Goal: Task Accomplishment & Management: Manage account settings

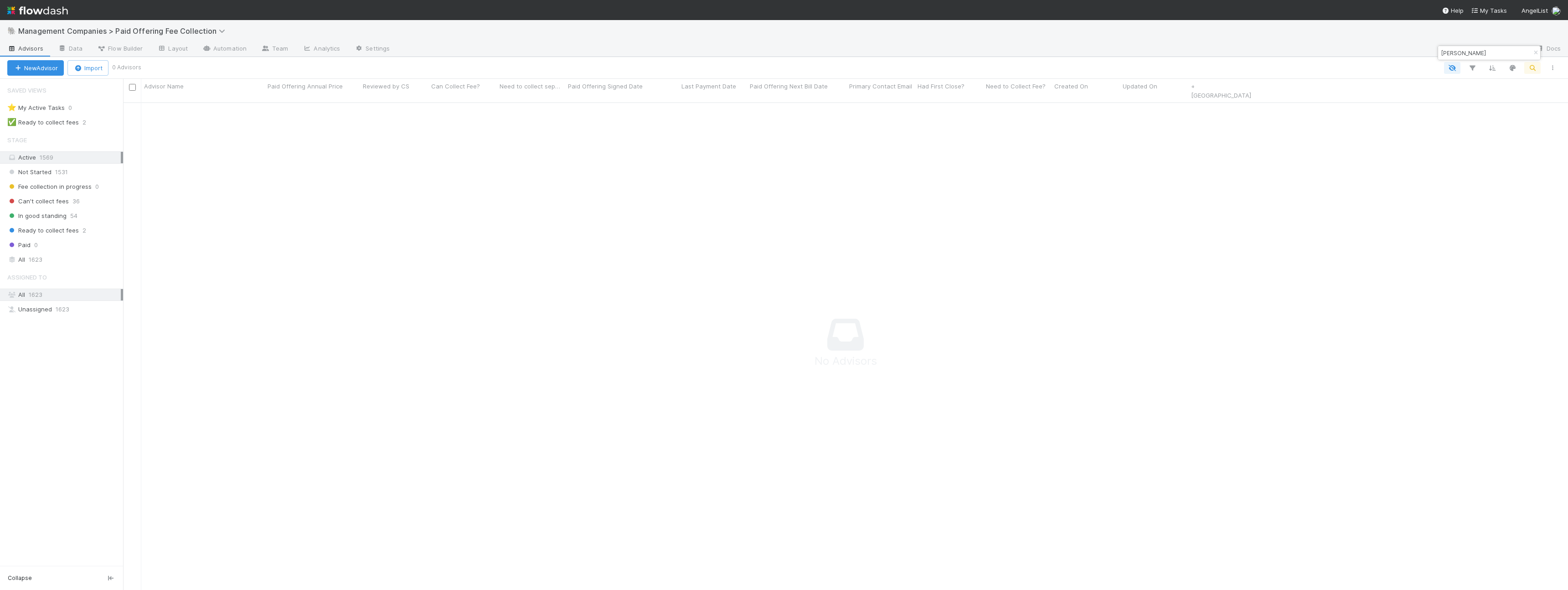
scroll to position [495, 1445]
type input "presto"
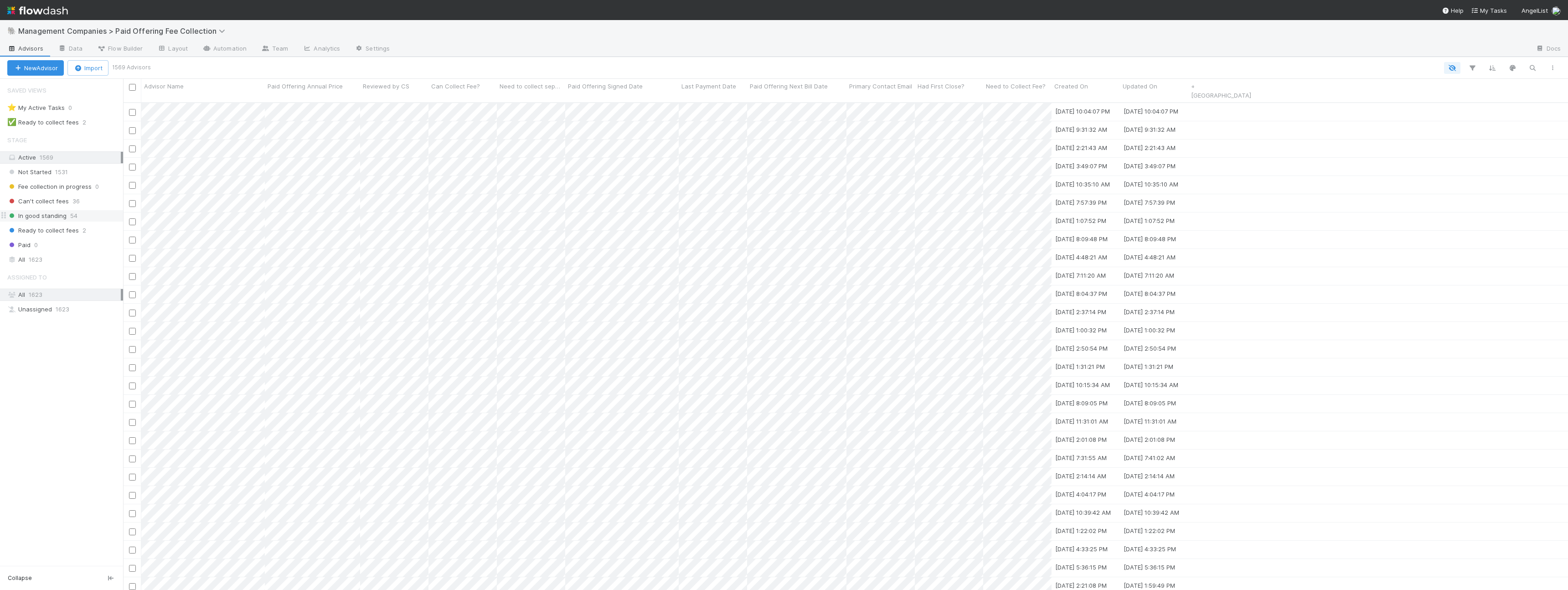
click at [38, 215] on span "In good standing" at bounding box center [36, 216] width 59 height 11
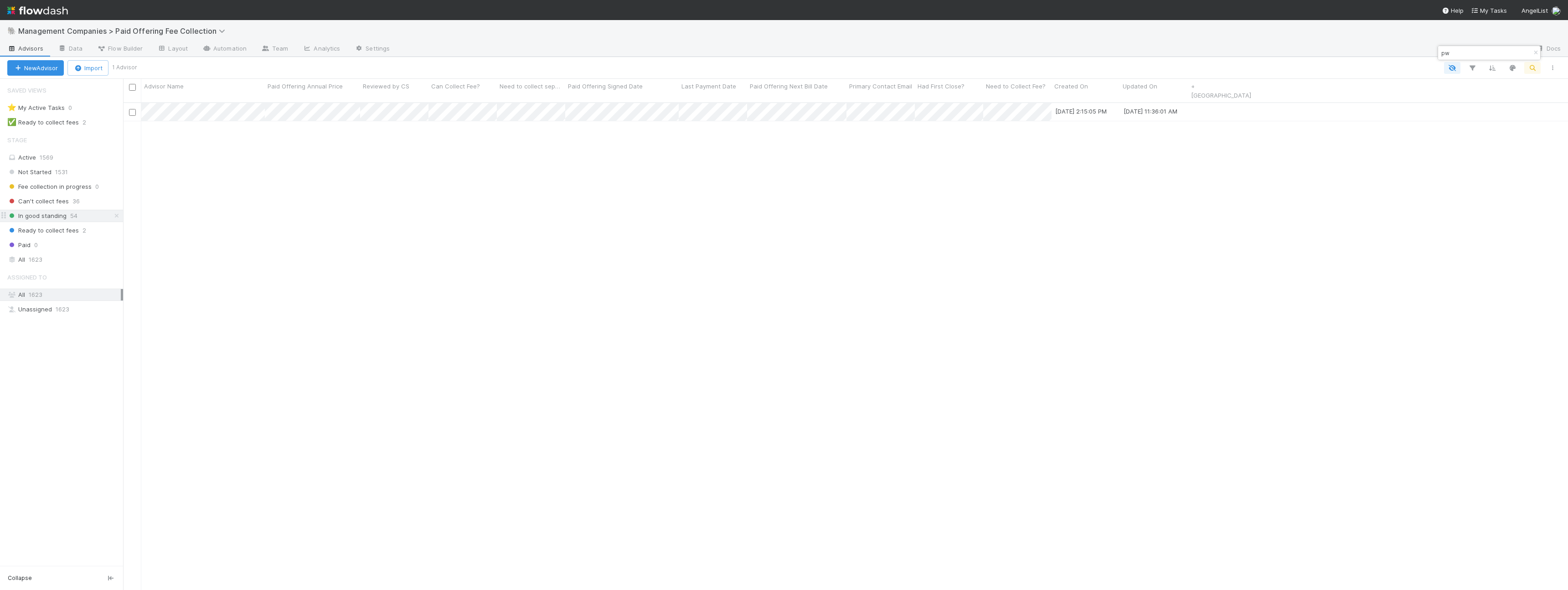
scroll to position [495, 1445]
type input "pw"
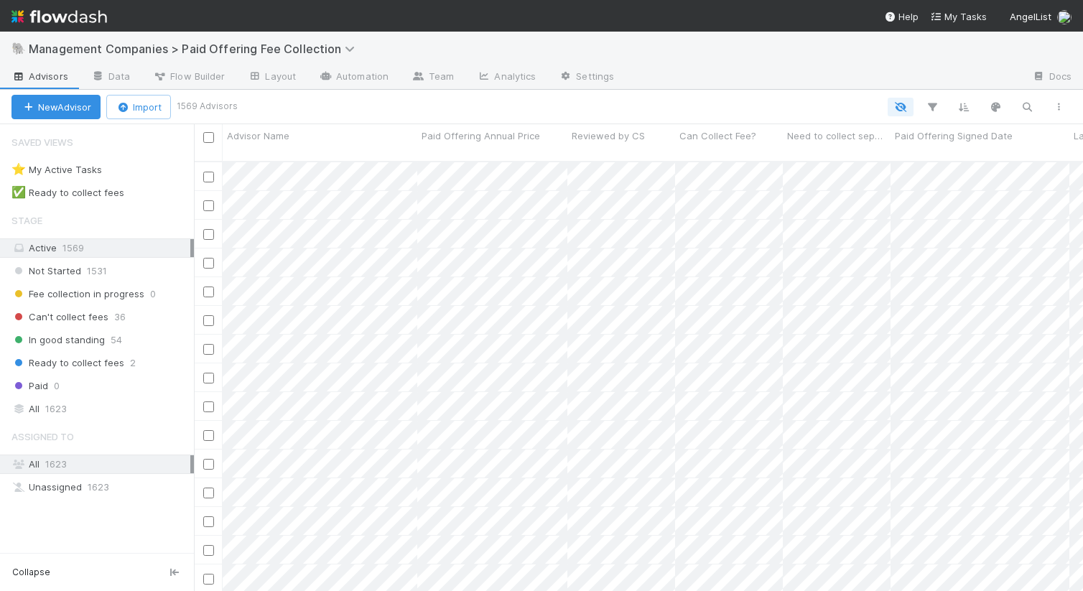
scroll to position [0, 1]
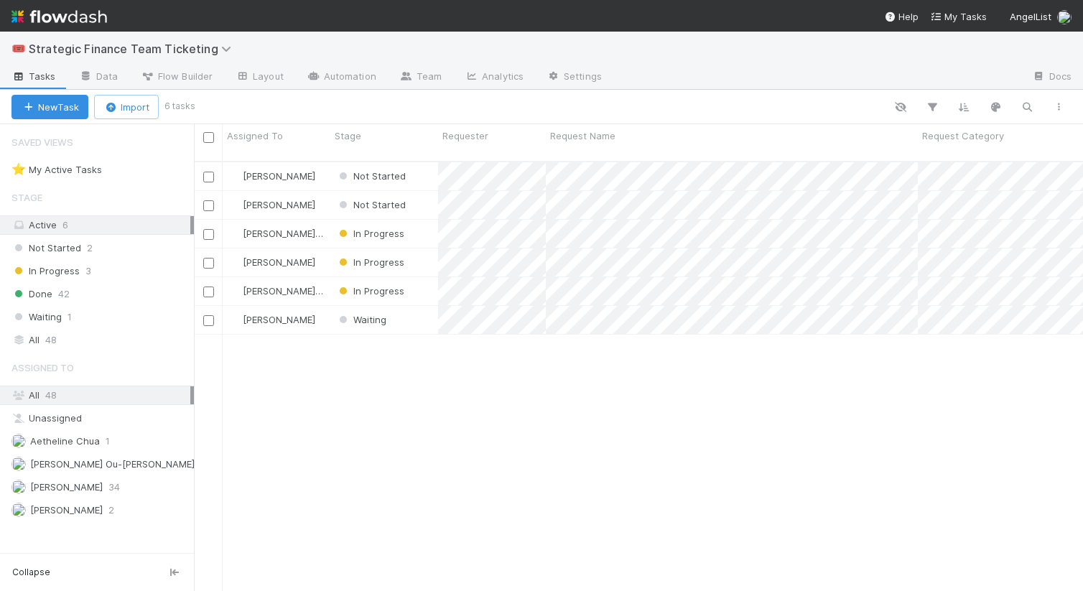
scroll to position [441, 889]
click at [284, 170] on span "Jenna Mackey" at bounding box center [279, 175] width 73 height 11
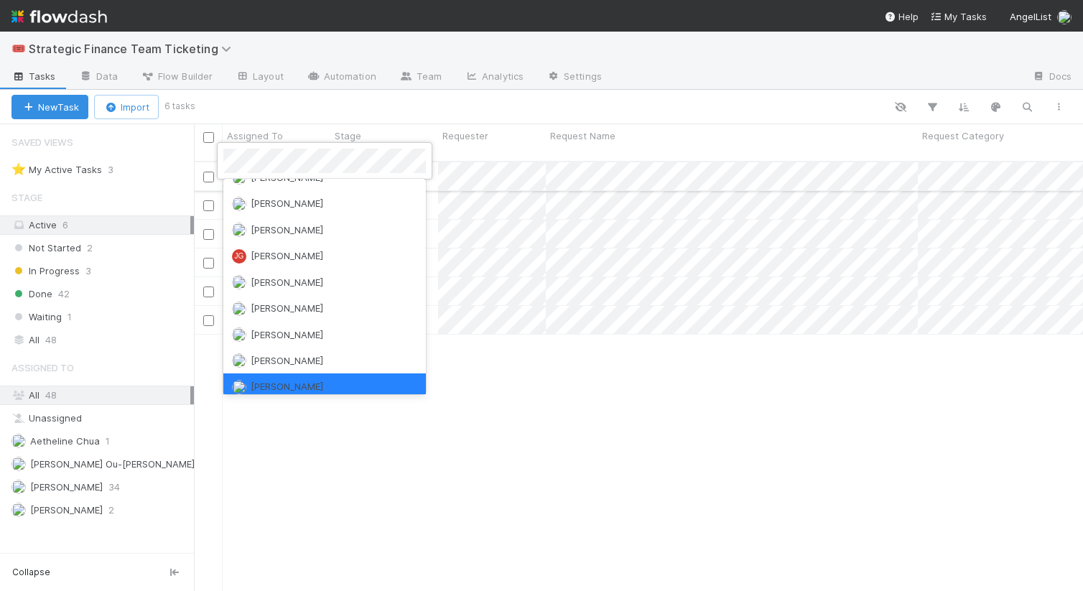
scroll to position [0, 0]
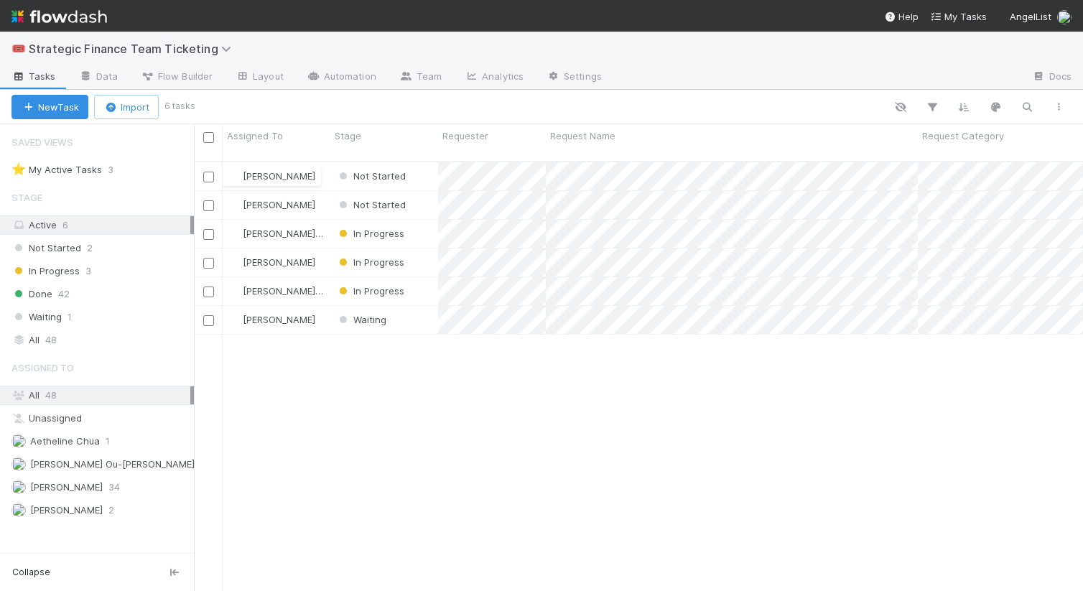
click at [391, 413] on div "Jenna Mackey Not Started 8/29/25, 12:29:52 PM 9/2/25, 8:23:00 AM Gina Choi Not …" at bounding box center [638, 382] width 889 height 440
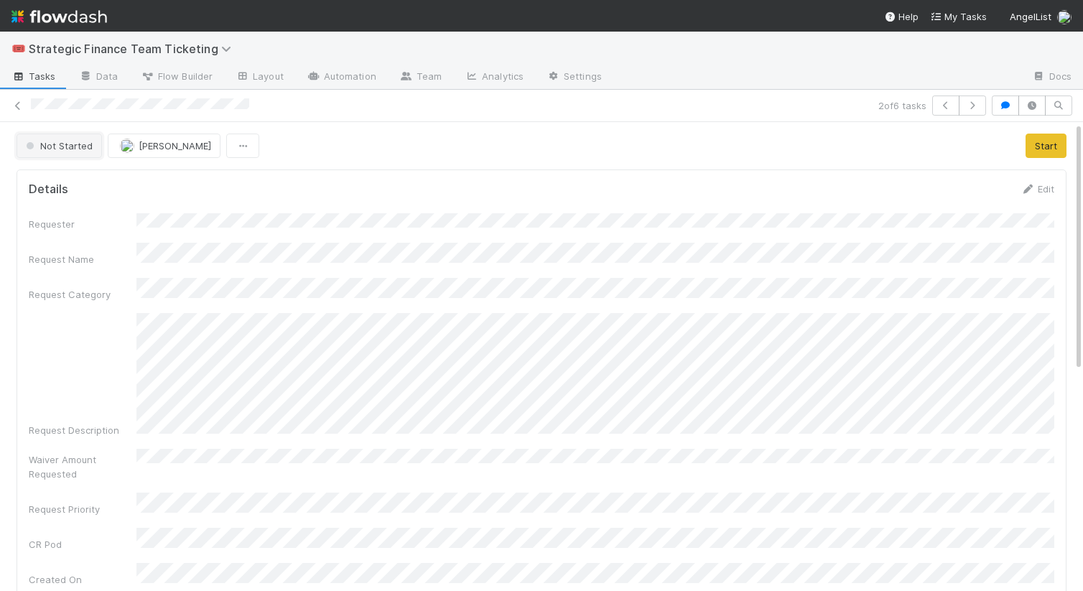
click at [73, 150] on span "Not Started" at bounding box center [58, 145] width 70 height 11
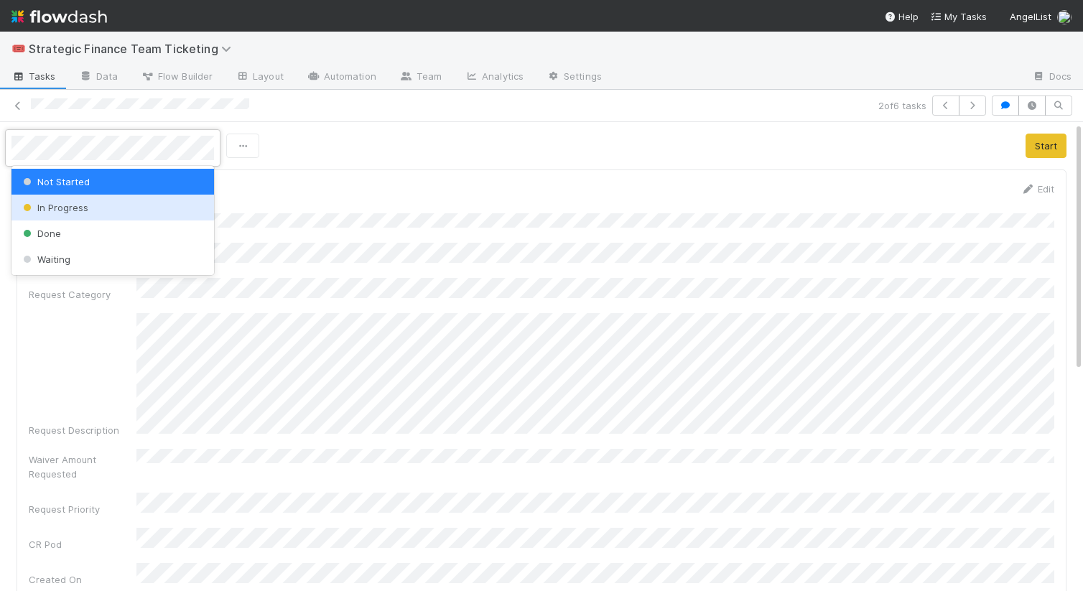
click at [73, 214] on div "In Progress" at bounding box center [112, 208] width 203 height 26
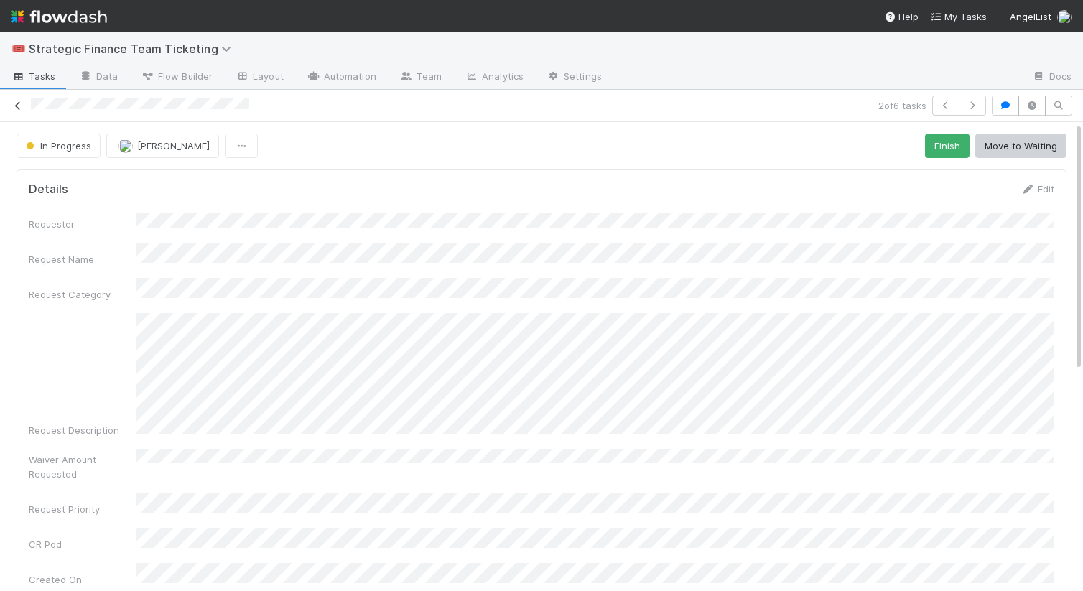
click at [22, 106] on icon at bounding box center [18, 105] width 14 height 9
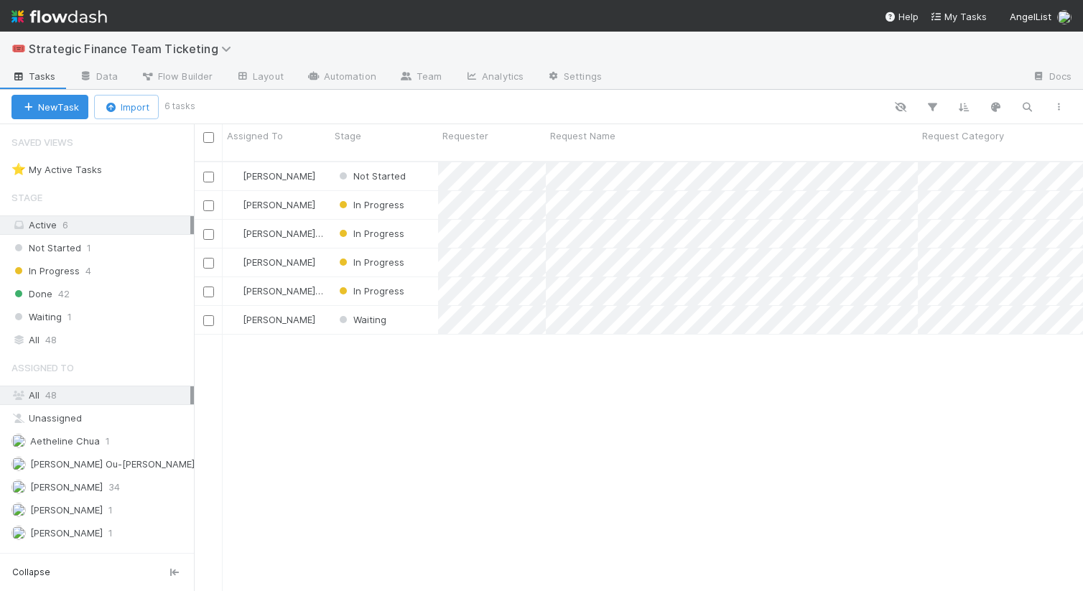
scroll to position [441, 889]
click at [379, 256] on span "In Progress" at bounding box center [370, 261] width 68 height 11
drag, startPoint x: 424, startPoint y: 505, endPoint x: 569, endPoint y: 275, distance: 271.8
click at [569, 275] on div at bounding box center [541, 295] width 1083 height 591
click at [116, 296] on div "Done 42" at bounding box center [102, 294] width 182 height 18
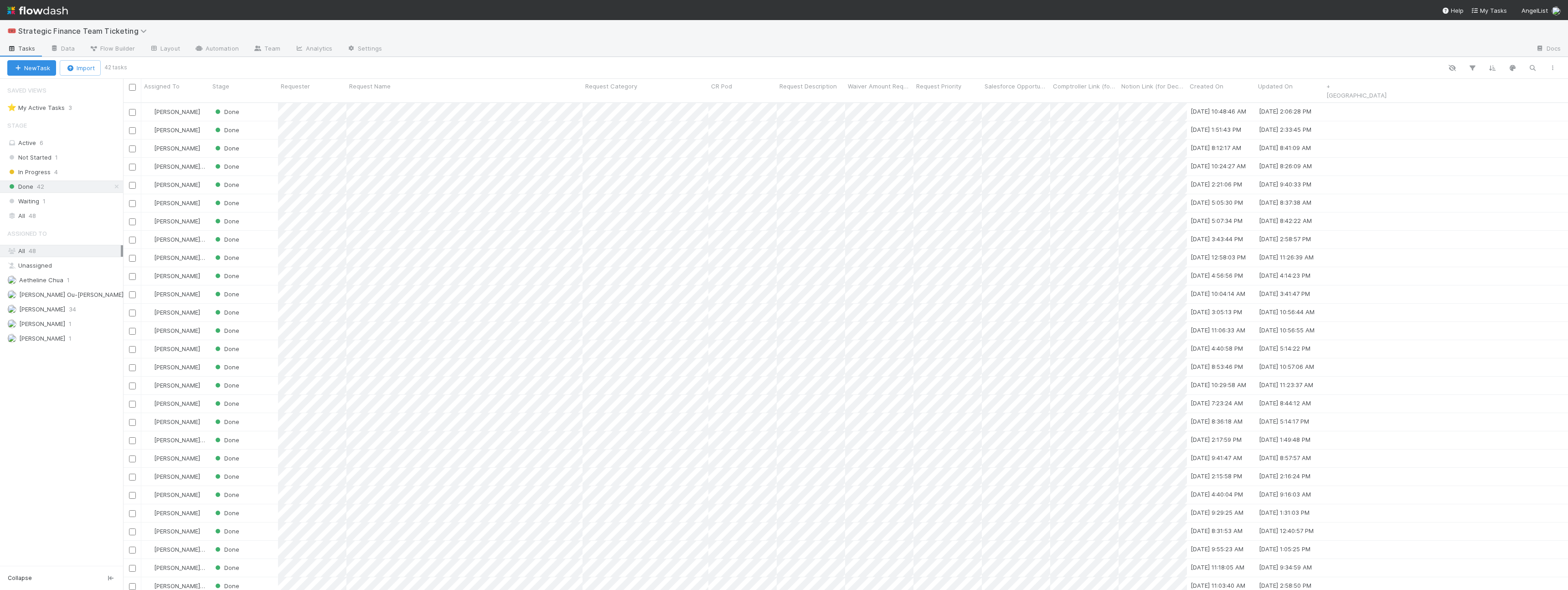
scroll to position [495, 1445]
click at [362, 53] on link "Settings" at bounding box center [364, 49] width 49 height 15
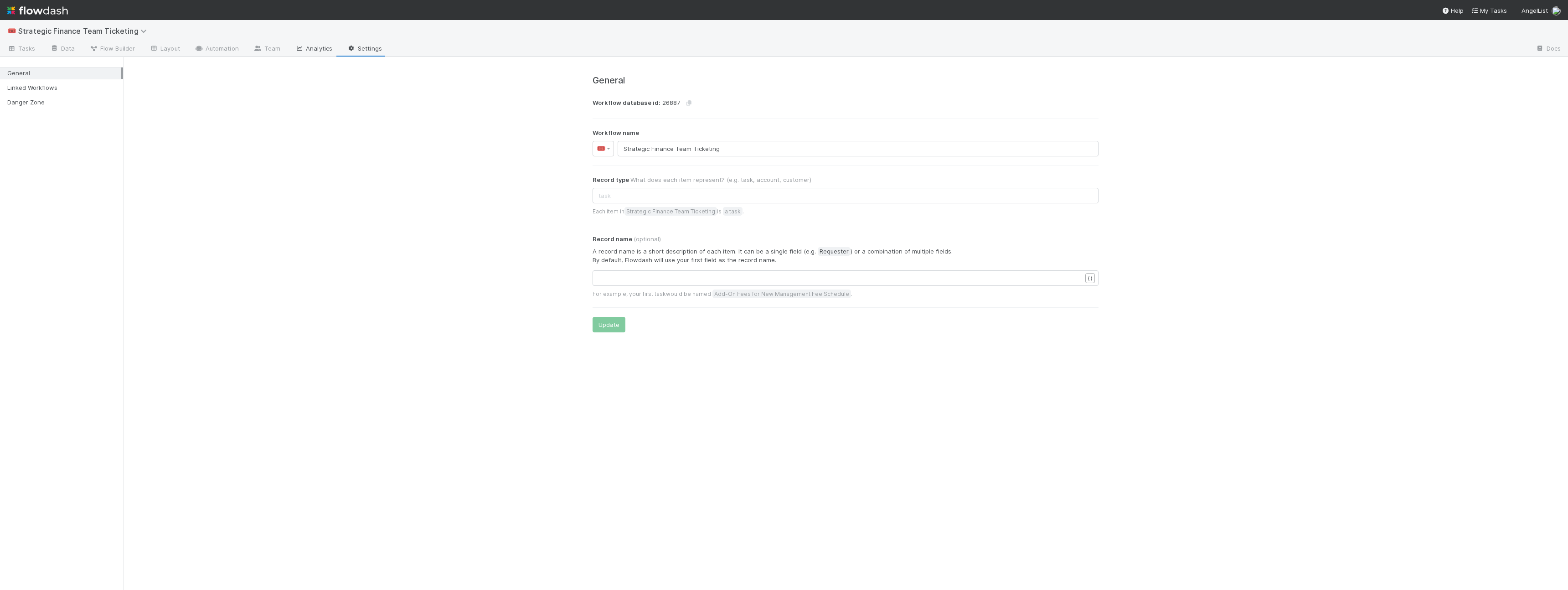
click at [321, 51] on link "Analytics" at bounding box center [313, 49] width 52 height 15
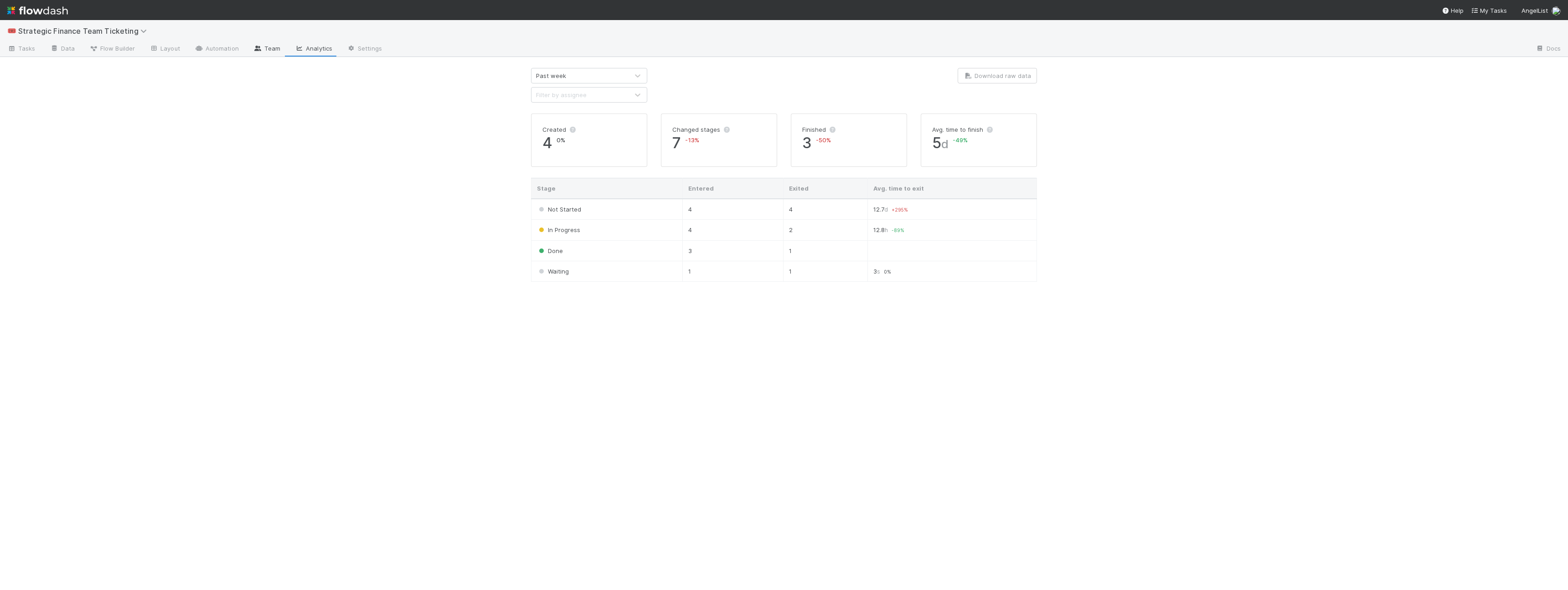
click at [258, 46] on icon at bounding box center [258, 48] width 9 height 6
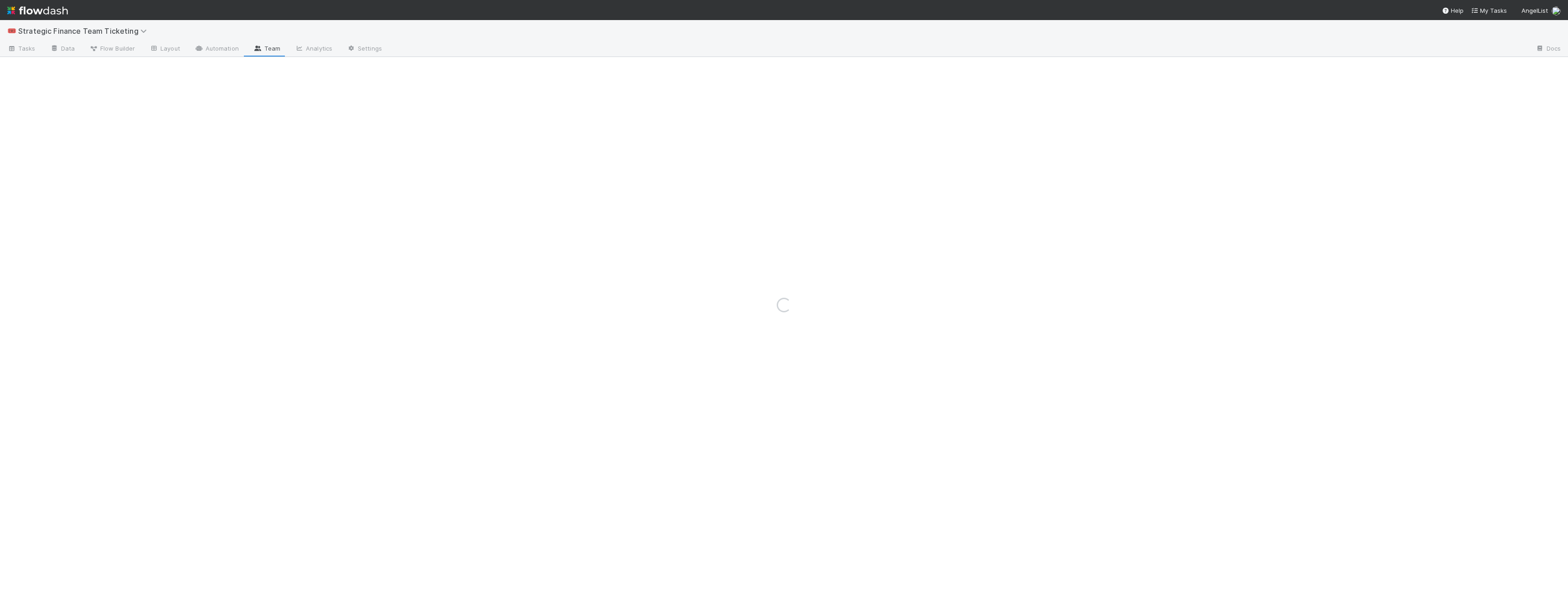
click at [211, 46] on div "Loading..." at bounding box center [784, 305] width 1568 height 570
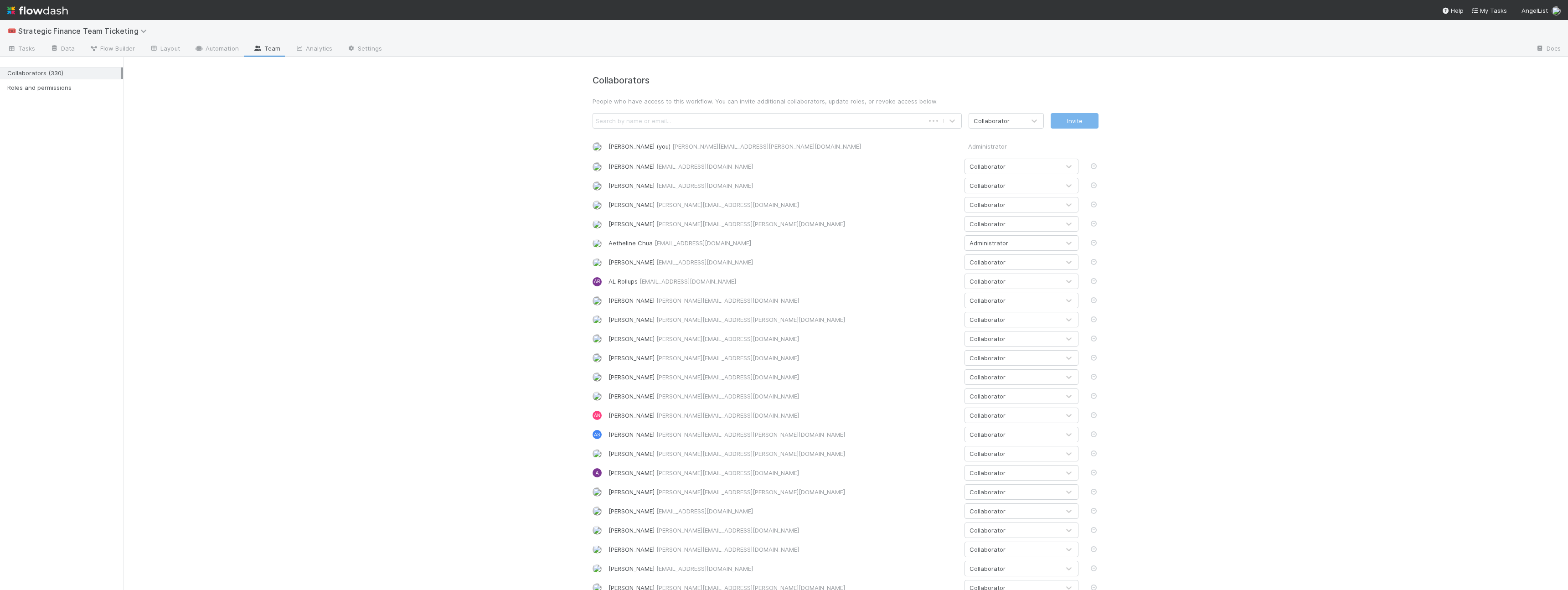
click at [211, 46] on link "Automation" at bounding box center [216, 49] width 59 height 15
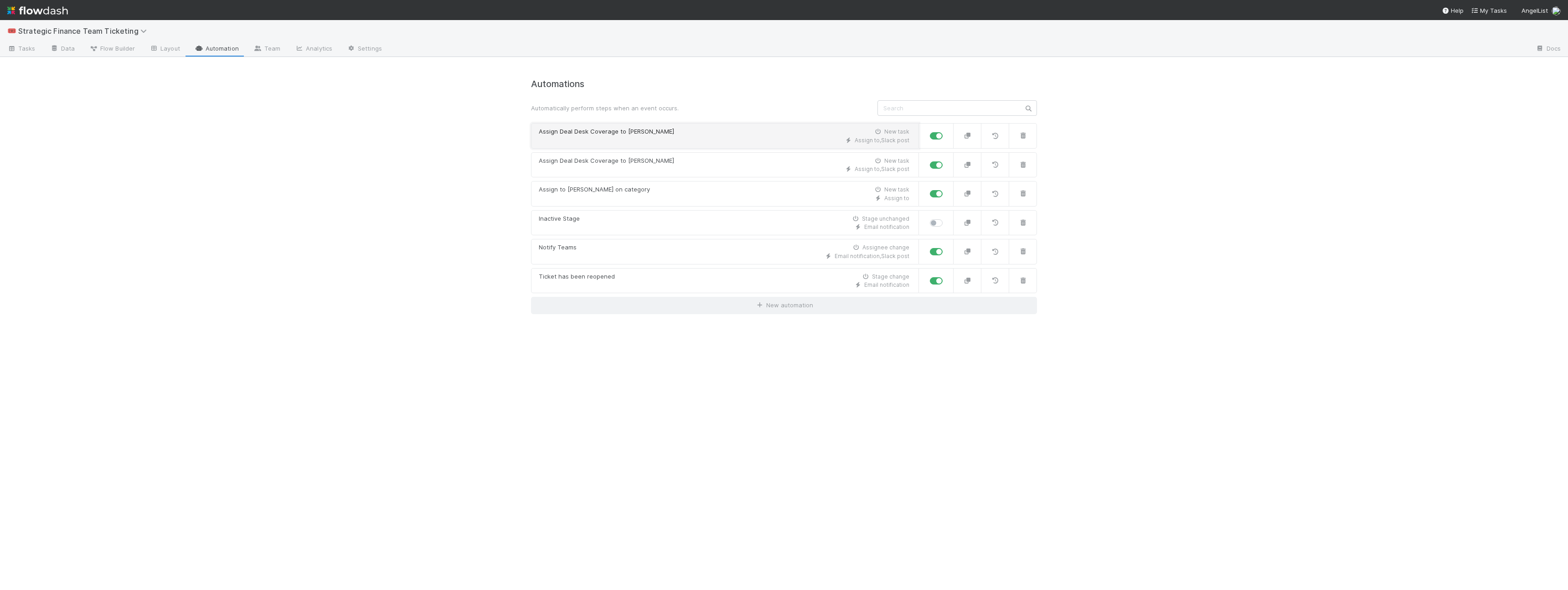
click at [687, 140] on div "Assign to , Slack post" at bounding box center [724, 140] width 371 height 8
click at [679, 159] on div "Assign Deal Desk Coverage to Gina New task" at bounding box center [724, 161] width 371 height 9
click at [687, 138] on div "Assign to , Slack post" at bounding box center [724, 140] width 371 height 8
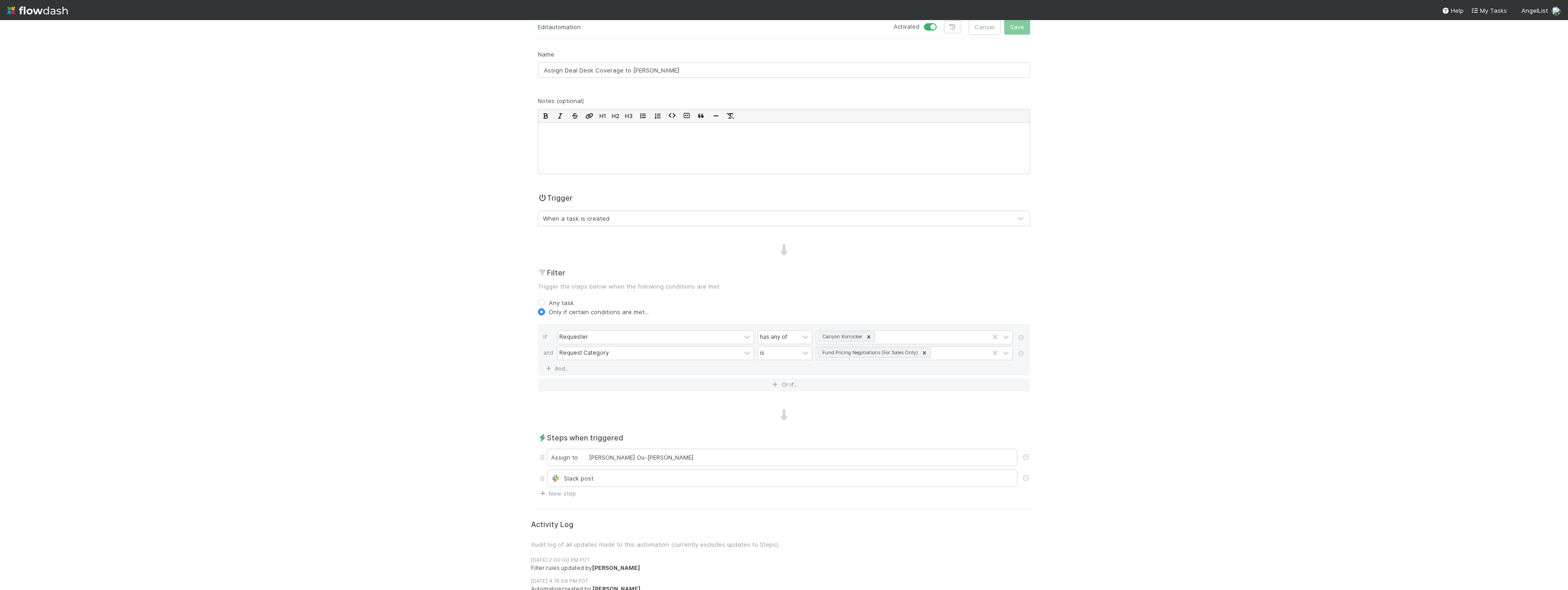
scroll to position [57, 0]
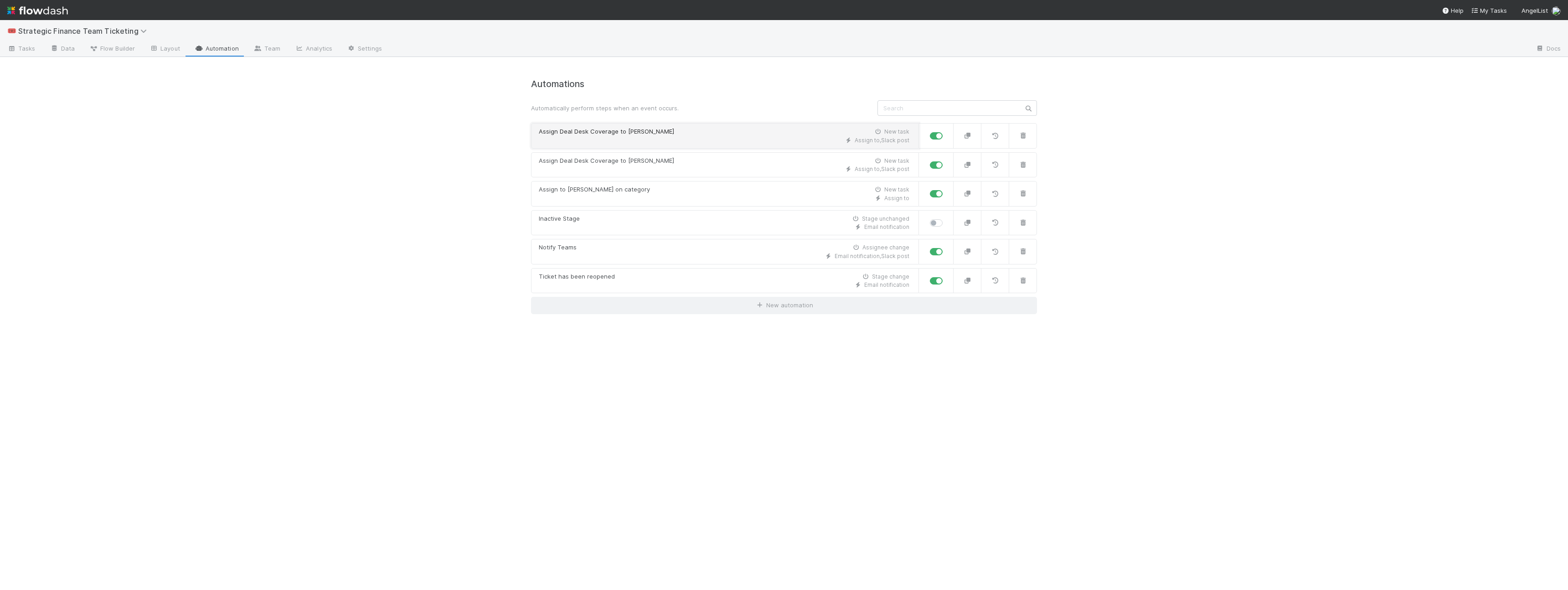
click at [687, 138] on div "Assign to , Slack post" at bounding box center [724, 140] width 371 height 8
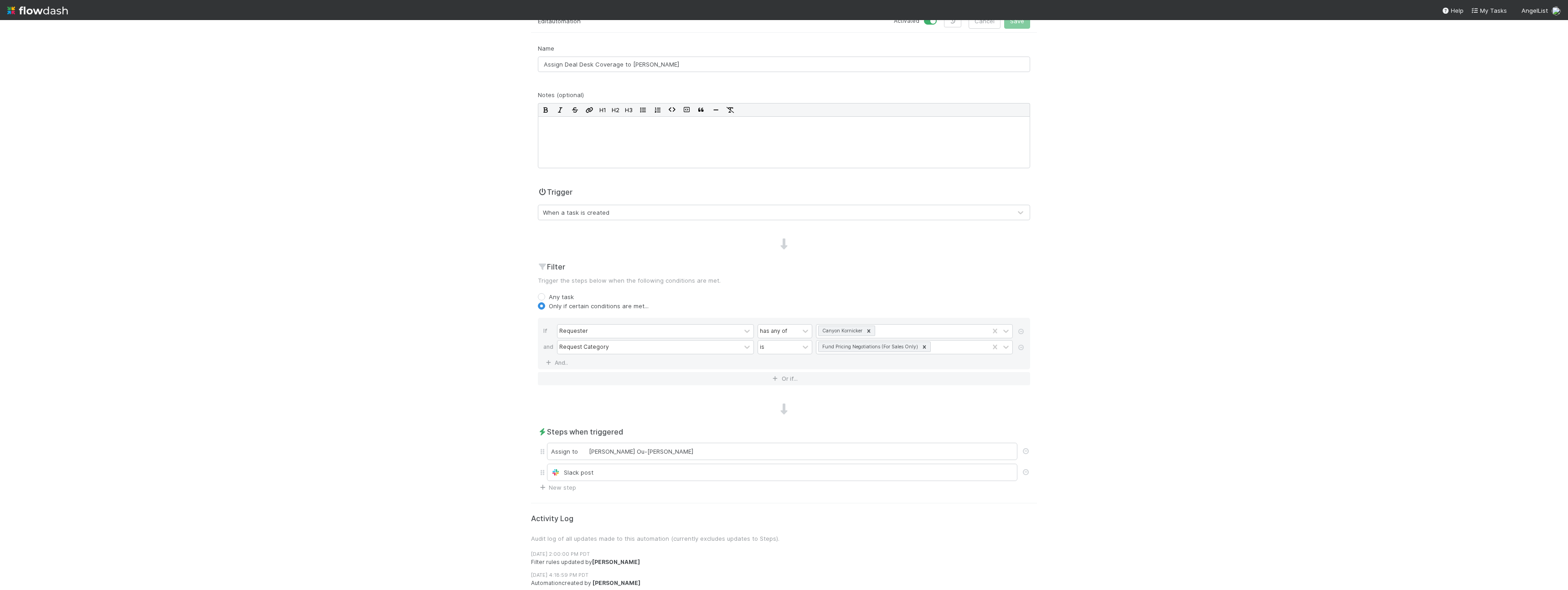
scroll to position [57, 0]
click at [588, 375] on div "Slack post" at bounding box center [782, 471] width 462 height 9
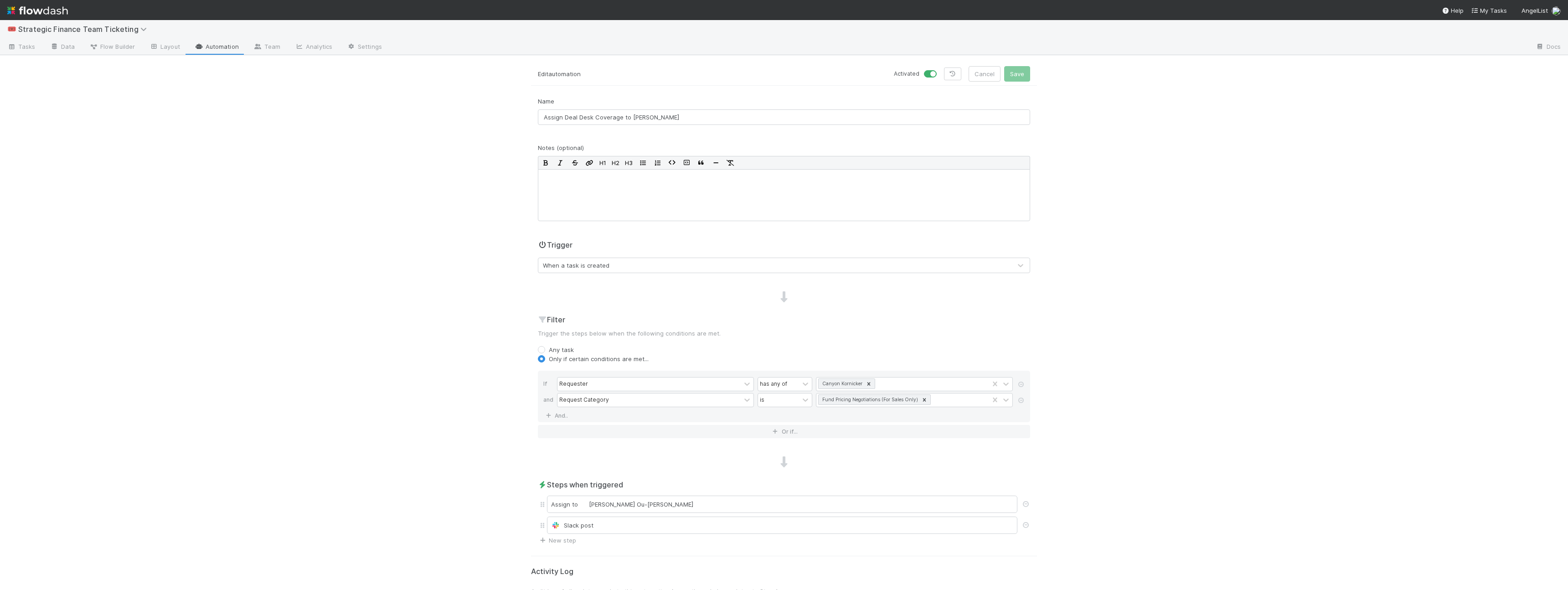
scroll to position [0, 0]
click at [687, 79] on button "Cancel" at bounding box center [984, 76] width 32 height 15
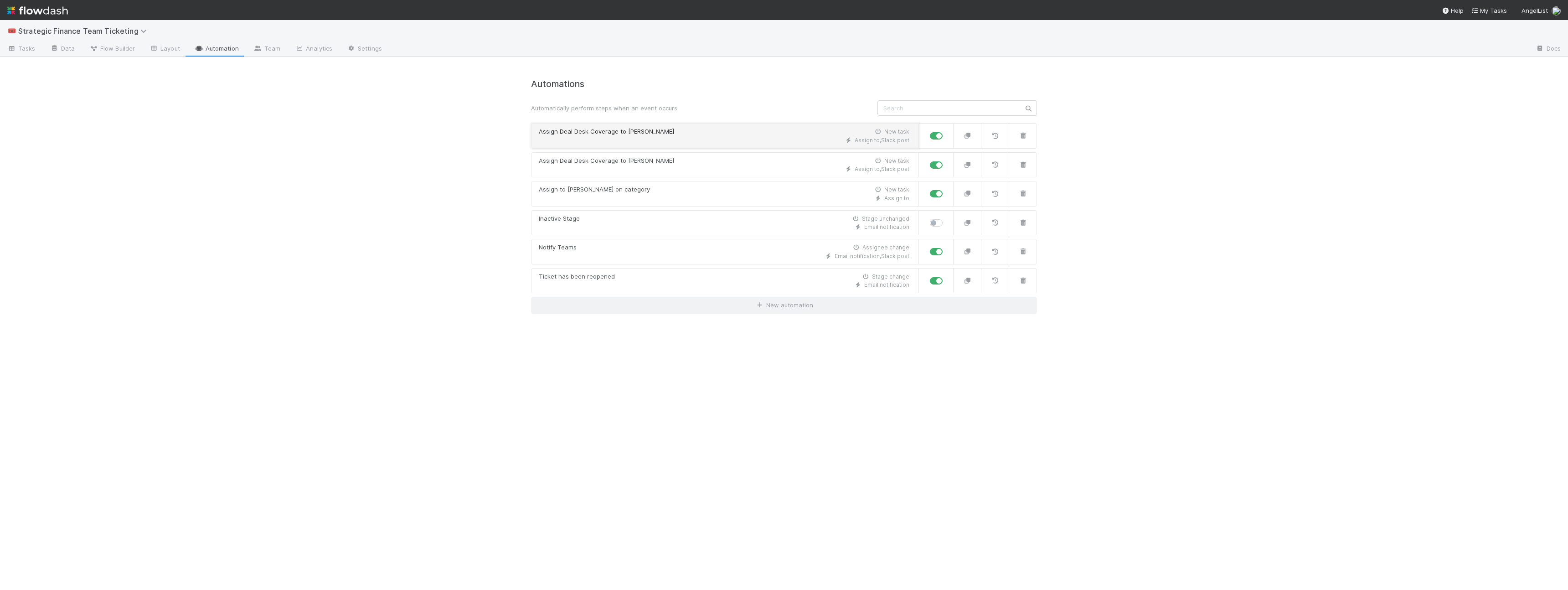
click at [669, 130] on div "Assign Deal Desk Coverage to Derek New task" at bounding box center [724, 131] width 371 height 9
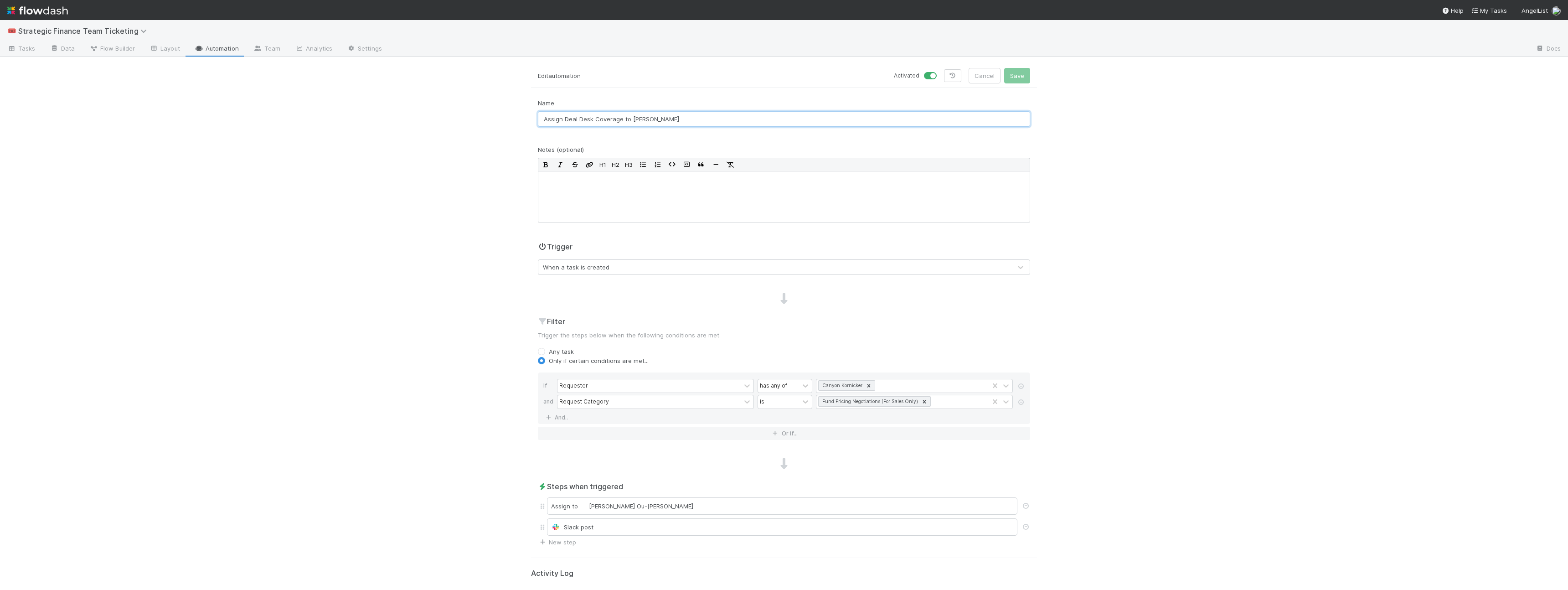
click at [654, 119] on input "Assign Deal Desk Coverage to Derek" at bounding box center [784, 119] width 492 height 15
type input "Assign Deal Desk Coverage to Jen"
click at [668, 195] on div at bounding box center [784, 197] width 492 height 52
click at [687, 375] on div "Canyon Kornicker" at bounding box center [902, 386] width 173 height 13
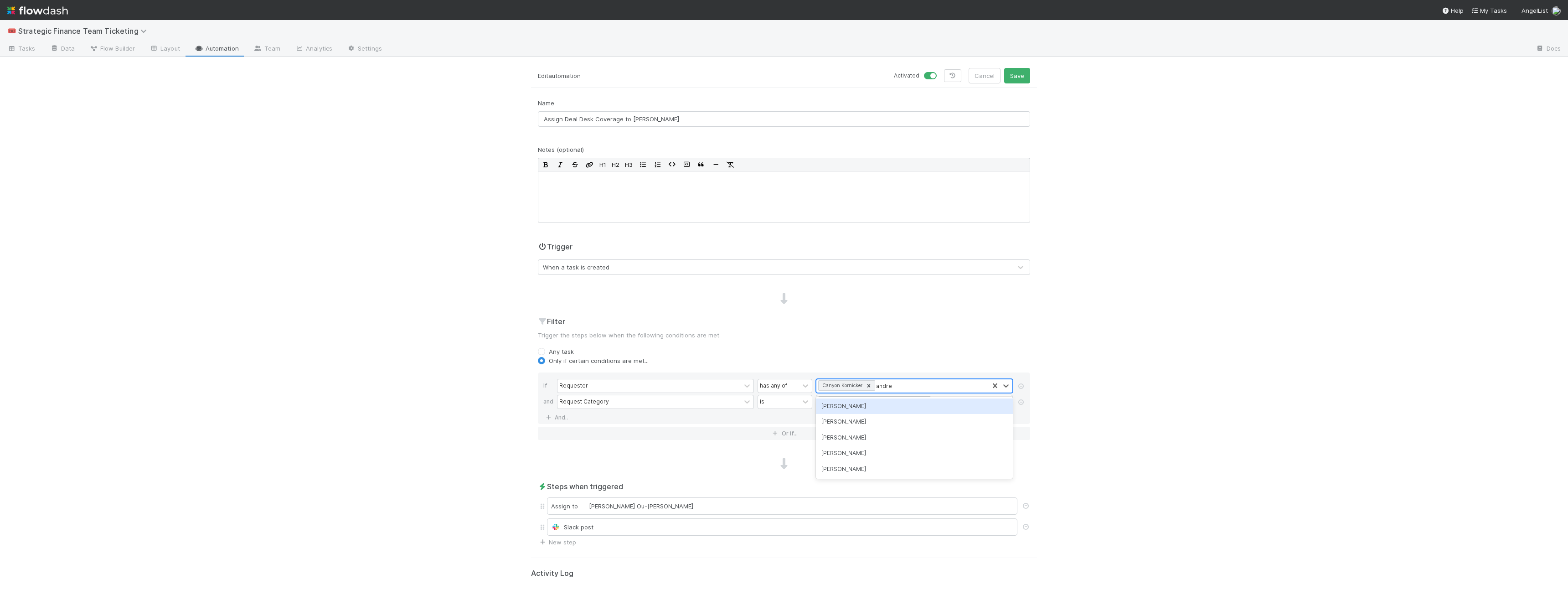
type input "andrew"
click at [687, 375] on div "Assign to Derek Ou-Ponticelli" at bounding box center [782, 506] width 470 height 17
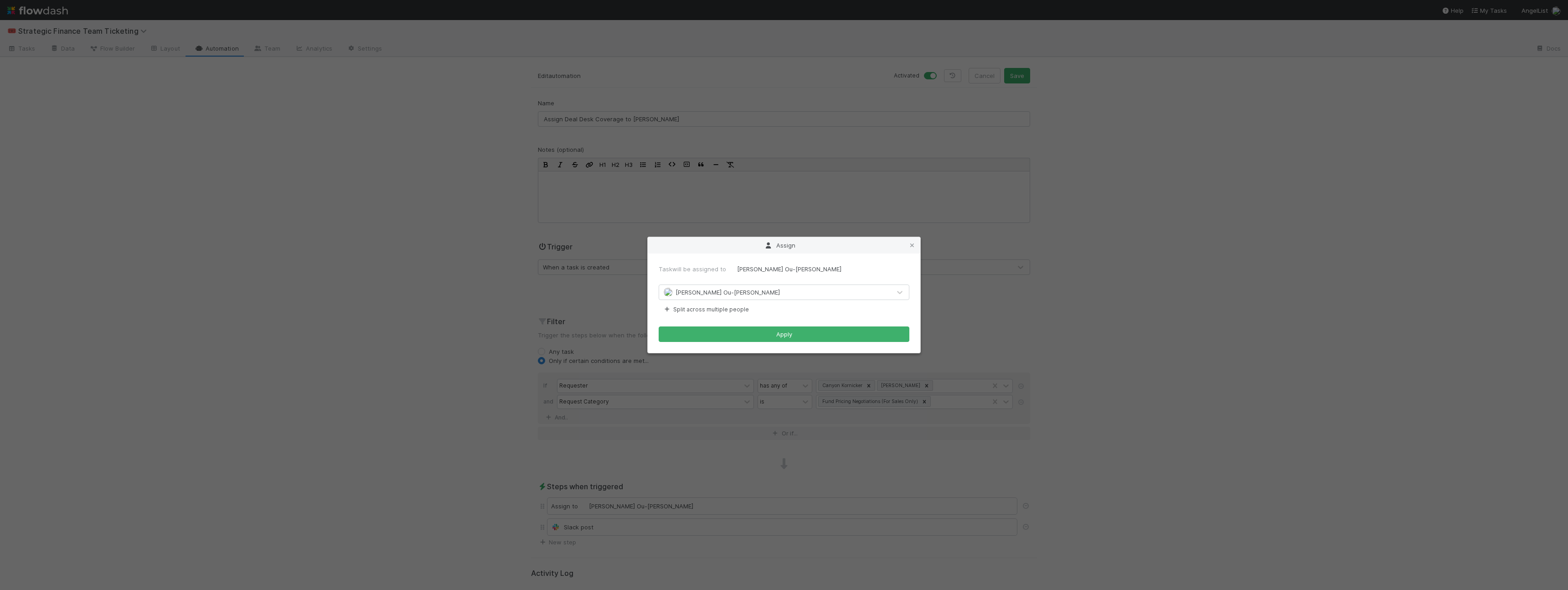
click at [687, 289] on span "Derek Ou-Ponticelli" at bounding box center [728, 292] width 104 height 7
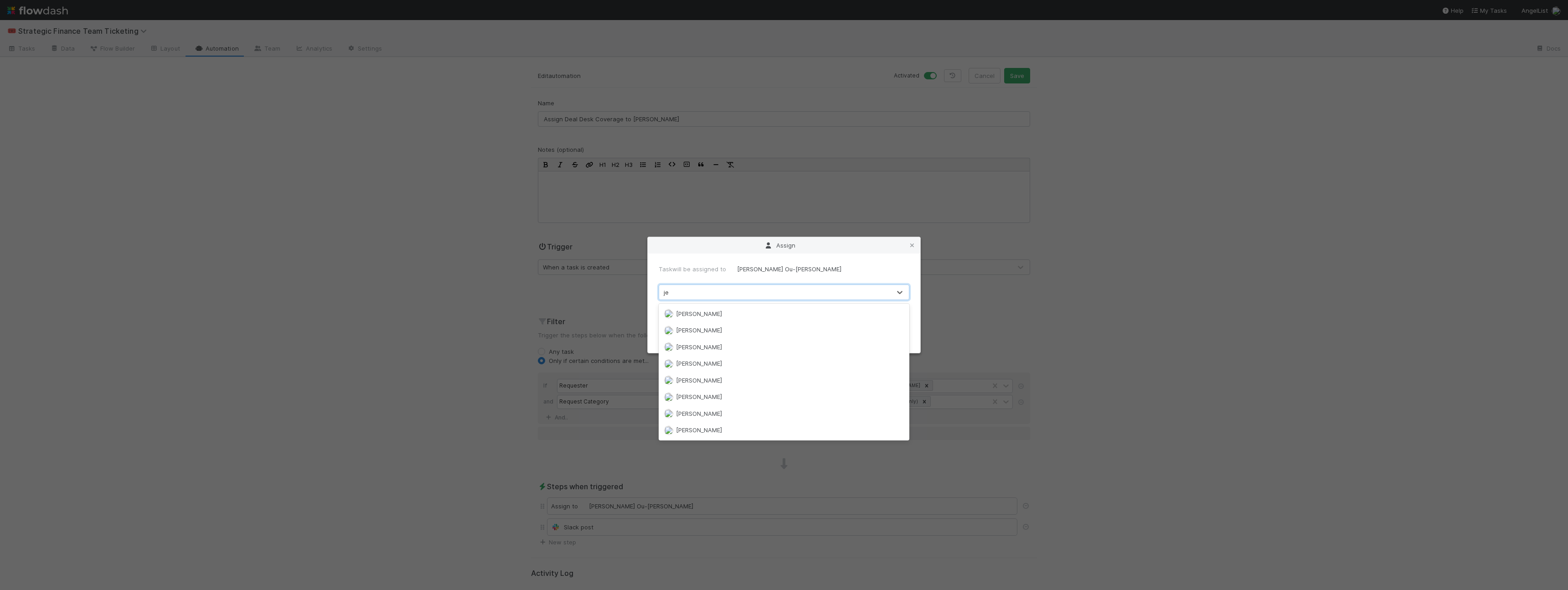
scroll to position [33, 0]
type input "jen"
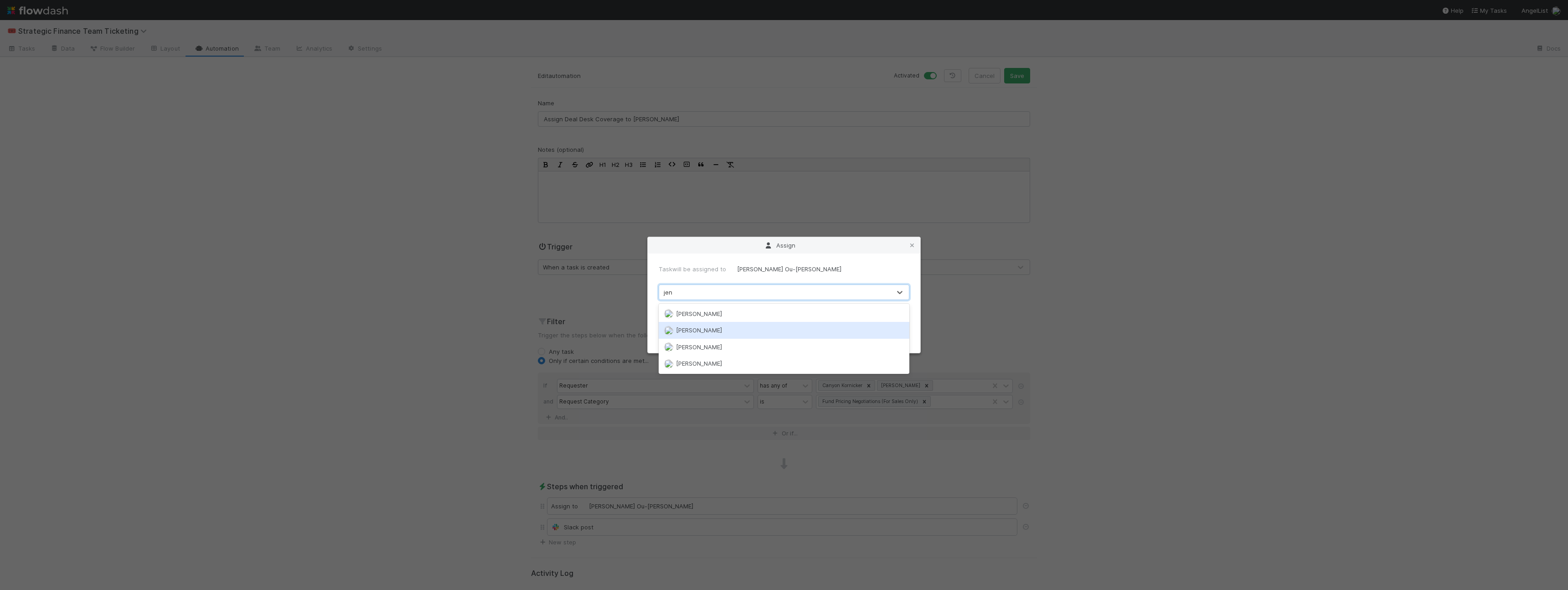
click at [687, 330] on div "Jennifer Xu" at bounding box center [784, 330] width 251 height 17
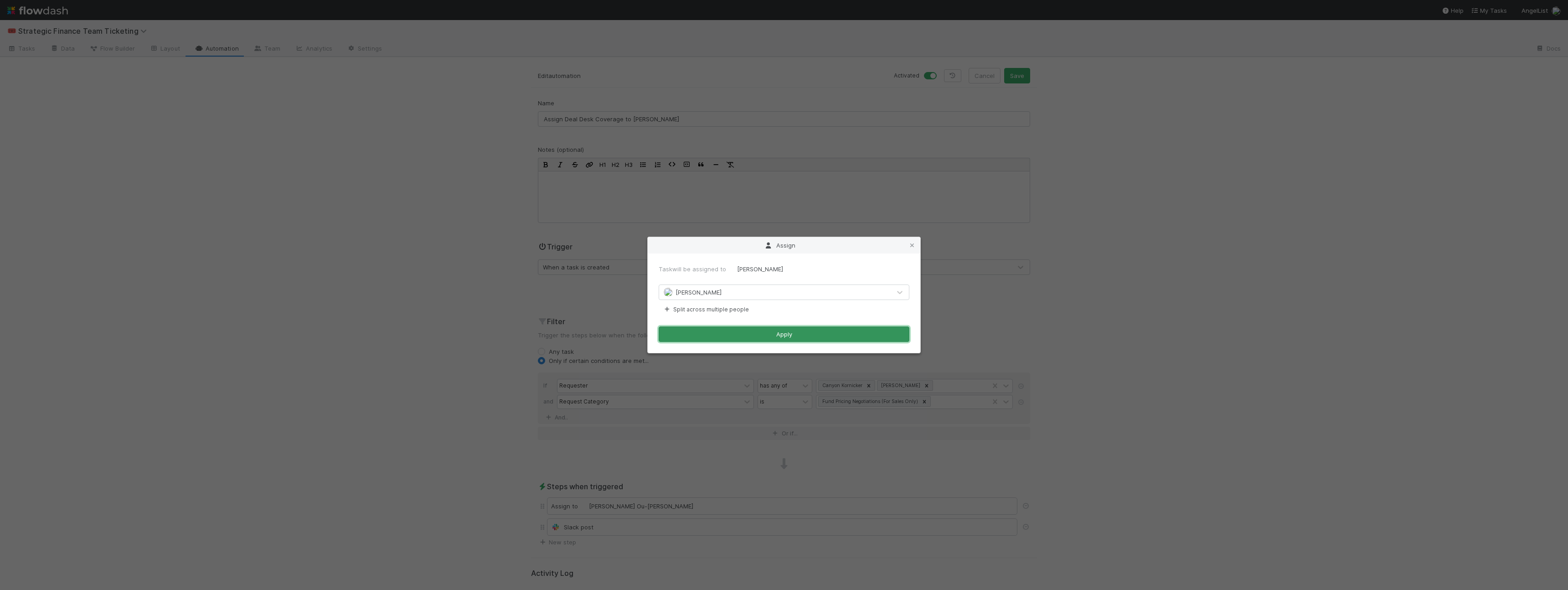
click at [687, 333] on button "Apply" at bounding box center [784, 334] width 251 height 15
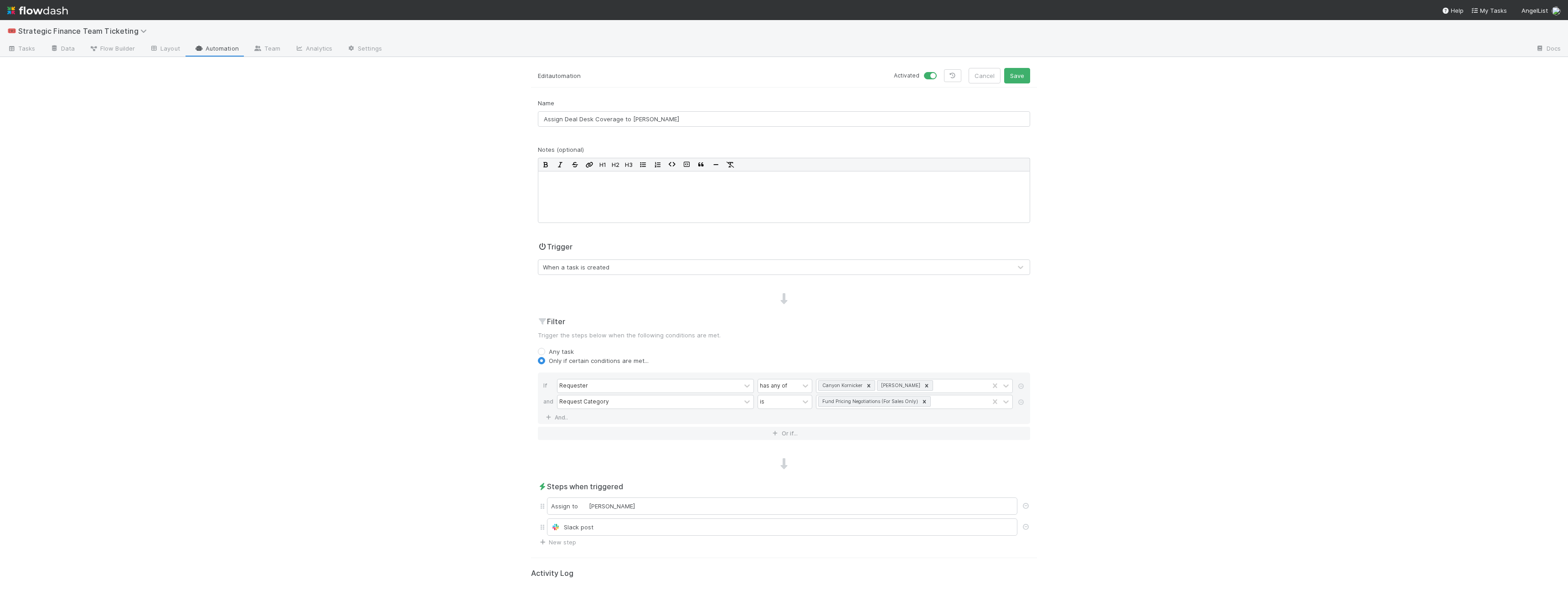
click at [687, 375] on div "🎟️ Strategic Finance Team Ticketing Tasks Data Flow Builder Layout Automation T…" at bounding box center [784, 305] width 1568 height 570
click at [687, 80] on button "Save" at bounding box center [1017, 76] width 26 height 15
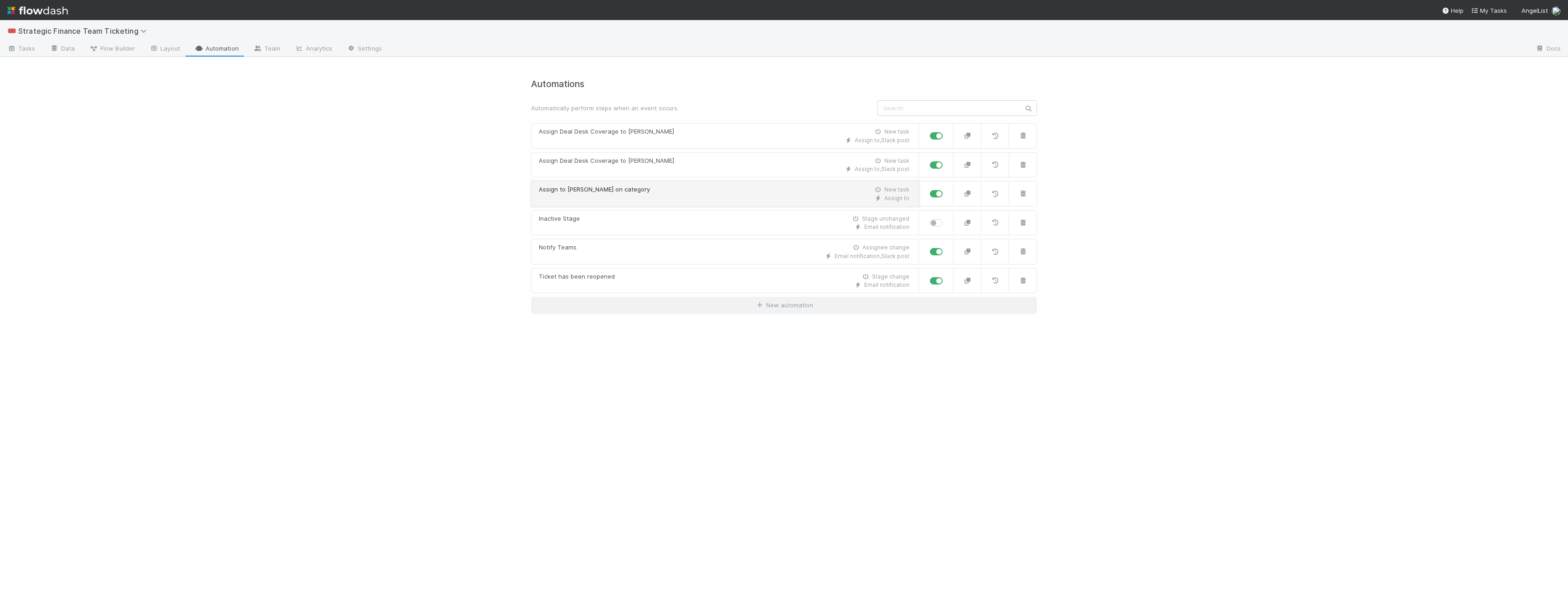
click at [622, 192] on div "Assign to Gina based on category" at bounding box center [594, 190] width 111 height 9
click at [687, 196] on icon "button" at bounding box center [967, 193] width 9 height 6
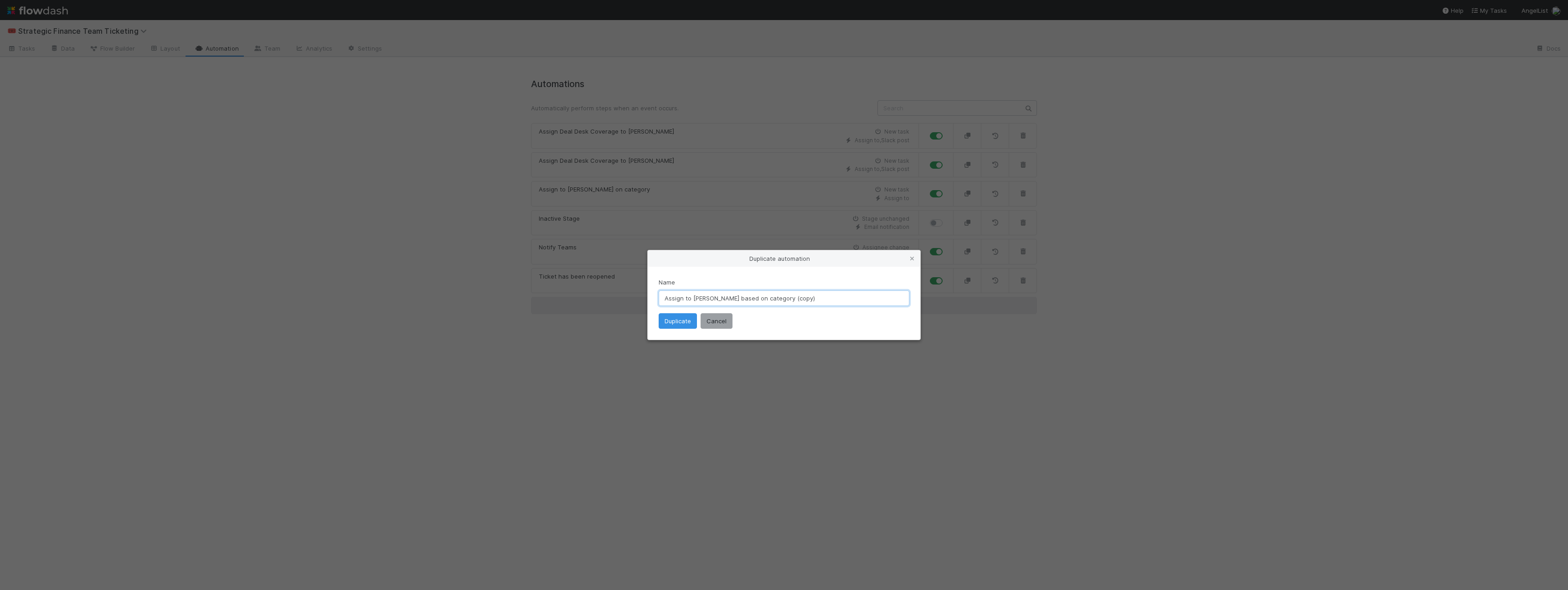
click at [687, 295] on input "Assign to Gina based on category (copy)" at bounding box center [784, 298] width 251 height 15
drag, startPoint x: 756, startPoint y: 303, endPoint x: 815, endPoint y: 304, distance: 59.0
click at [687, 304] on input "Assign to Jen based on category (copy)" at bounding box center [784, 298] width 251 height 15
type input "Assign to Jen based on category"
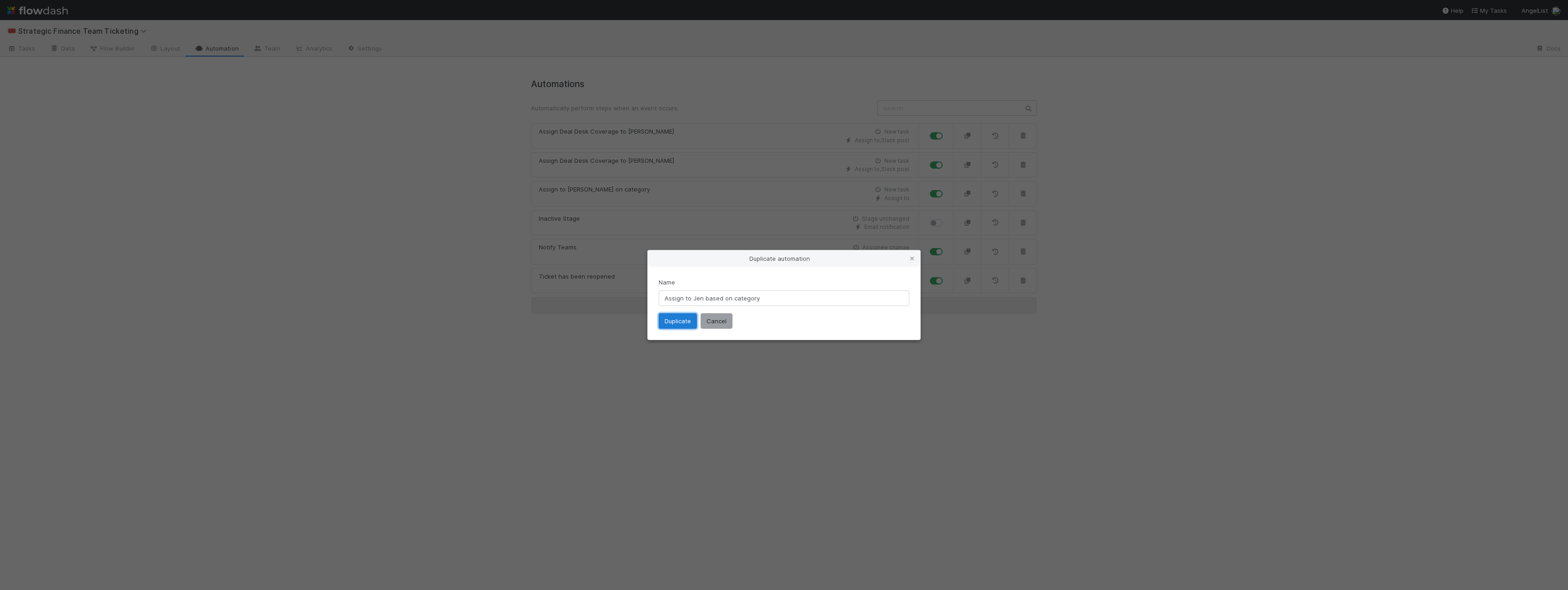
click at [678, 321] on button "Duplicate" at bounding box center [678, 321] width 38 height 15
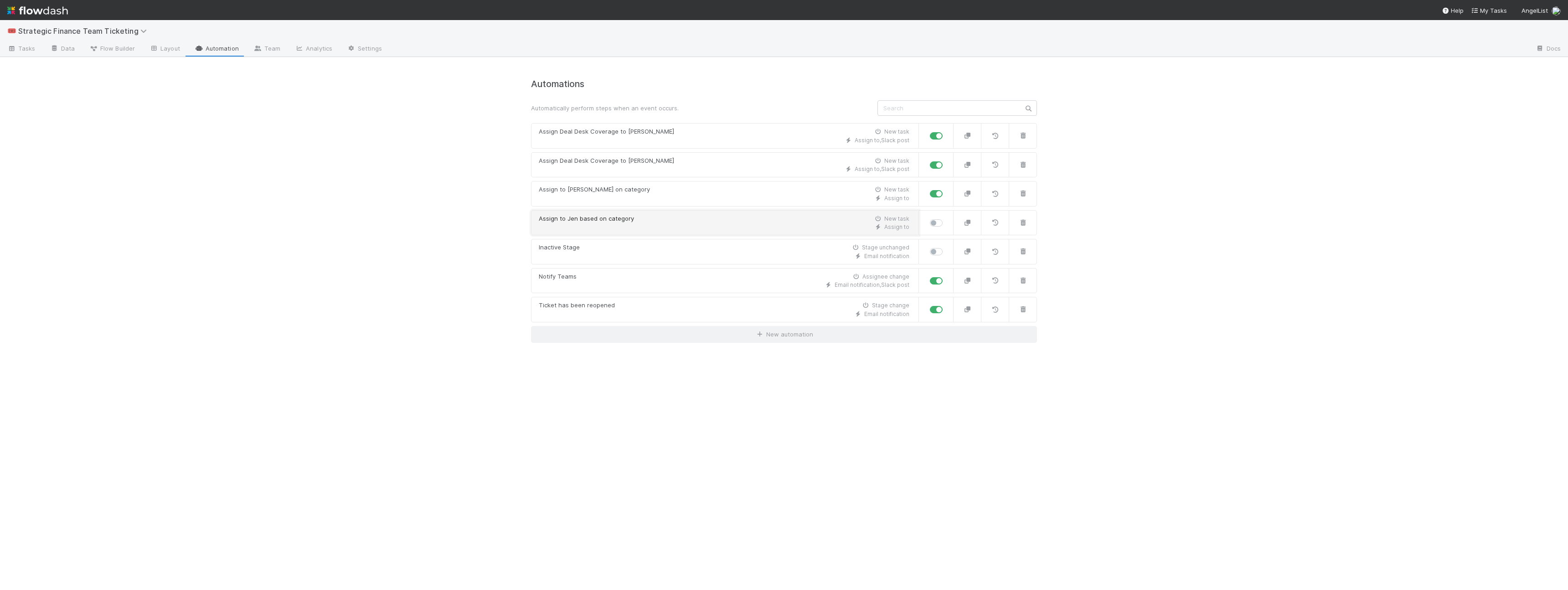
click at [687, 229] on div "Assign to" at bounding box center [724, 227] width 371 height 8
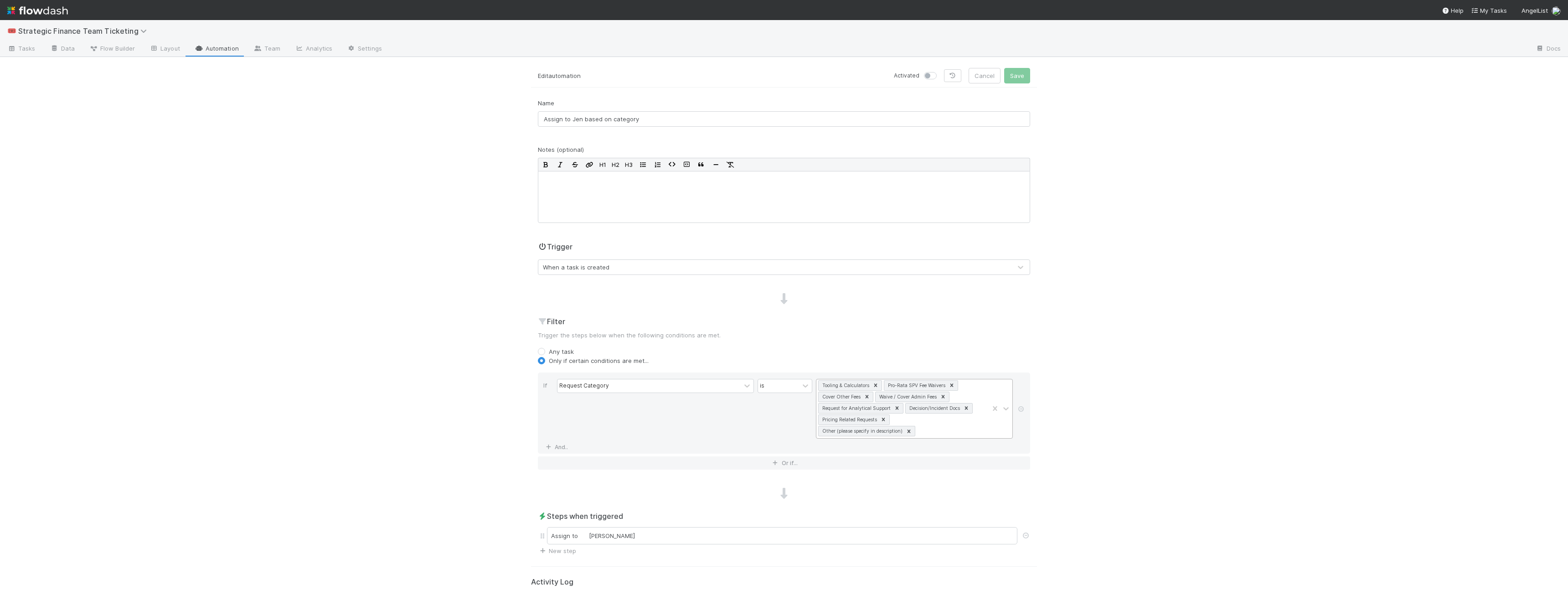
click at [687, 375] on icon at bounding box center [876, 386] width 3 height 3
click at [687, 375] on div "🎟️ Strategic Finance Team Ticketing Tasks Data Flow Builder Layout Automation T…" at bounding box center [784, 305] width 1568 height 570
click at [687, 375] on icon at bounding box center [943, 386] width 3 height 3
click at [687, 375] on icon at bounding box center [962, 385] width 3 height 3
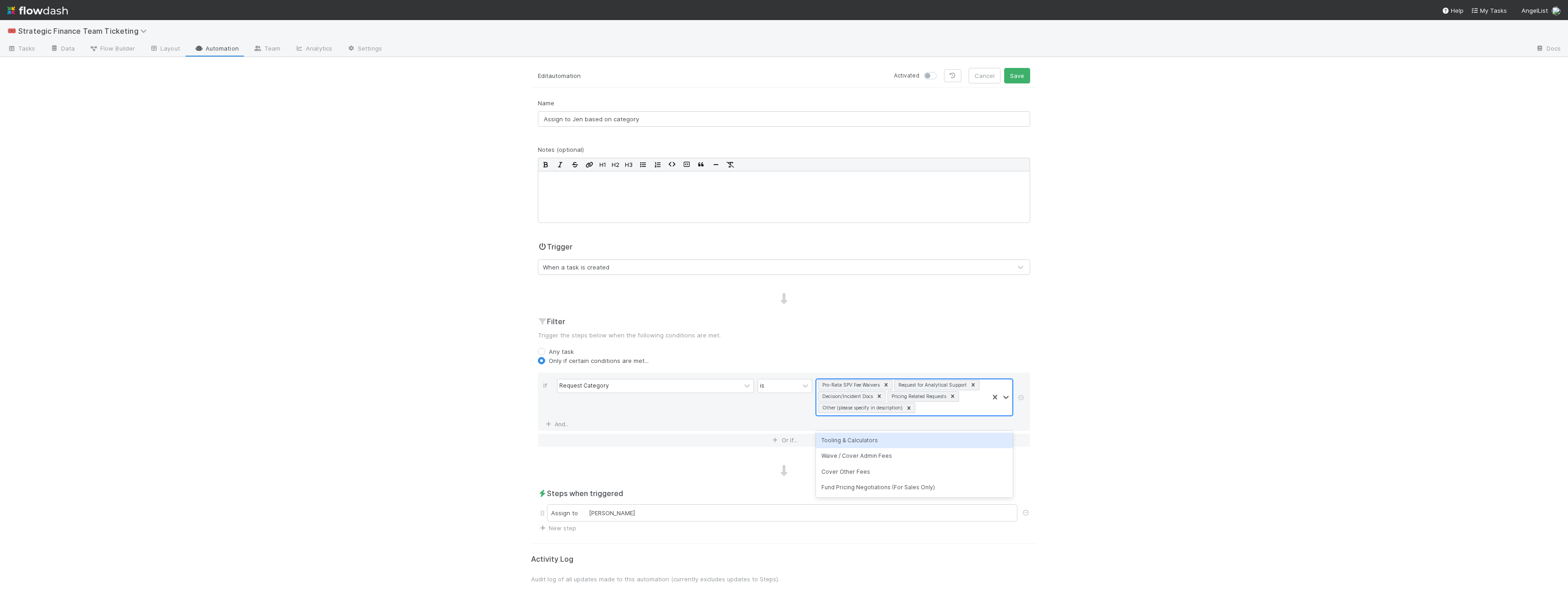
click at [687, 375] on icon at bounding box center [973, 385] width 6 height 6
click at [687, 375] on icon at bounding box center [956, 385] width 6 height 6
click at [687, 375] on icon at bounding box center [909, 397] width 6 height 6
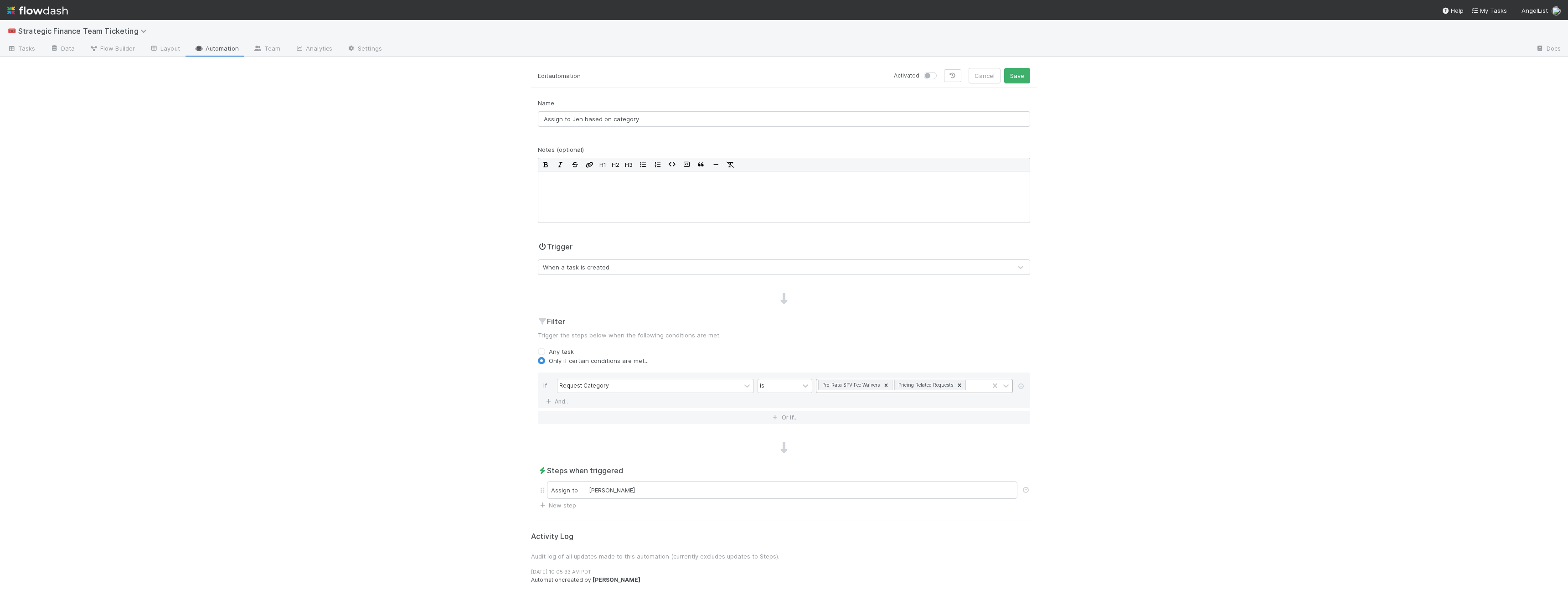
click at [687, 375] on div "🎟️ Strategic Finance Team Ticketing Tasks Data Flow Builder Layout Automation T…" at bounding box center [784, 305] width 1568 height 570
click at [687, 375] on icon at bounding box center [886, 385] width 3 height 3
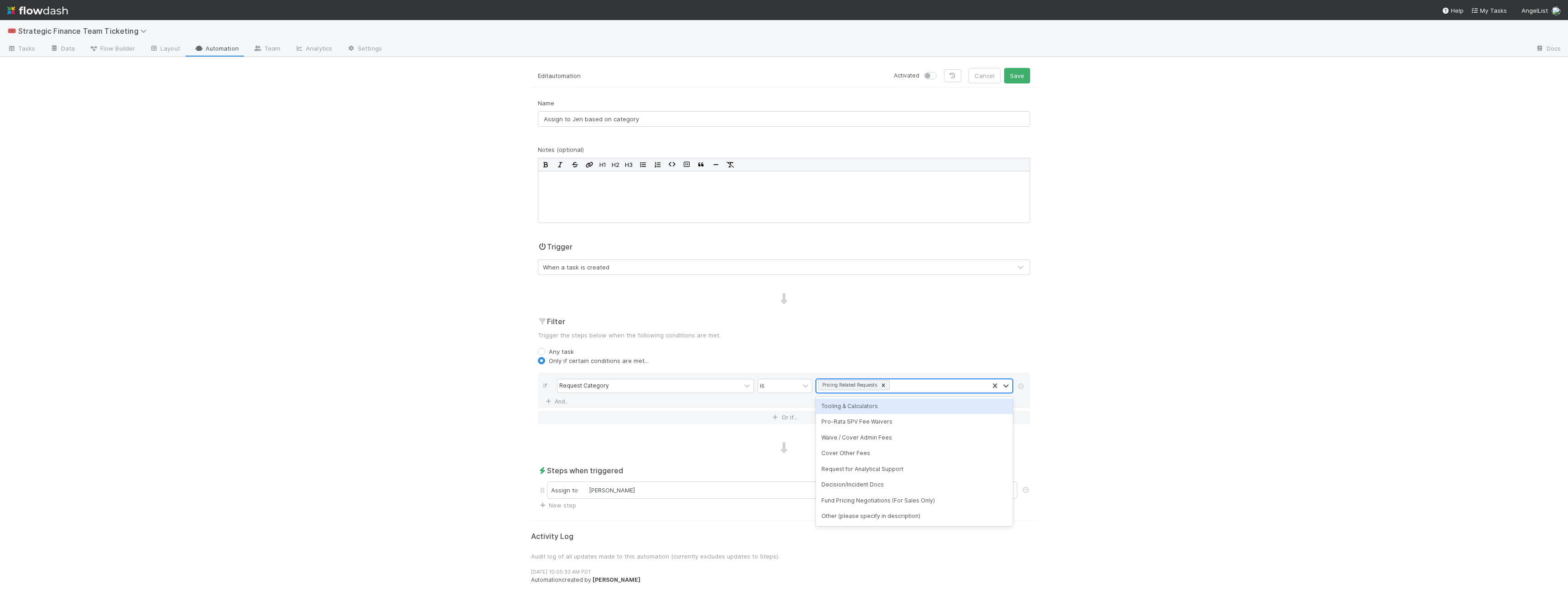
click at [687, 295] on div "🎟️ Strategic Finance Team Ticketing Tasks Data Flow Builder Layout Automation T…" at bounding box center [784, 305] width 1568 height 570
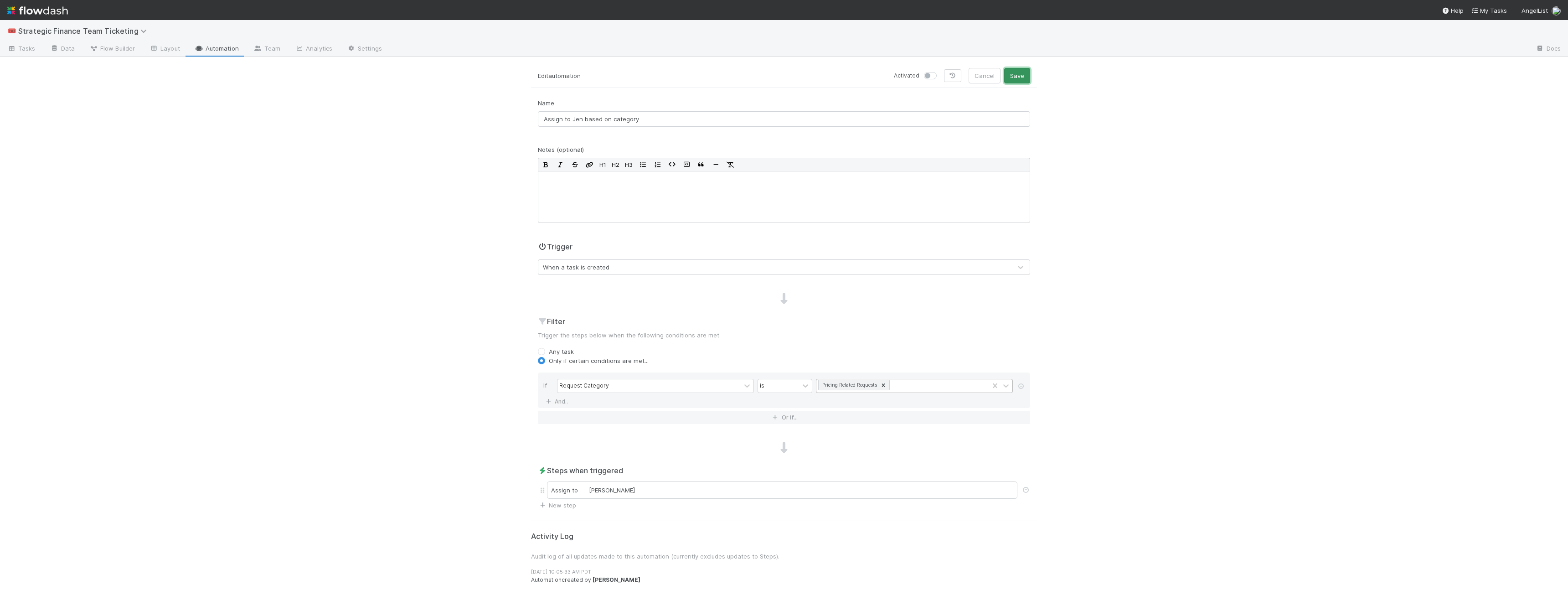
click at [687, 79] on button "Save" at bounding box center [1017, 76] width 26 height 15
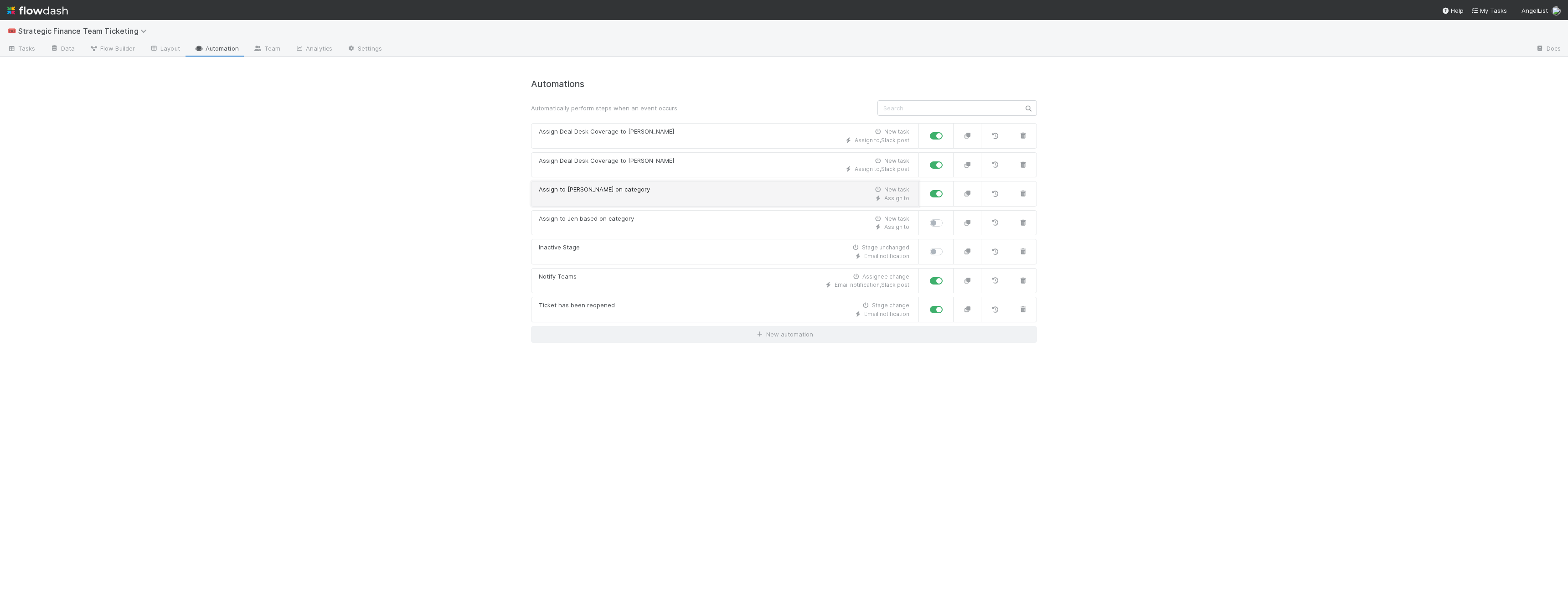
click at [687, 201] on div "Assign to" at bounding box center [724, 198] width 371 height 8
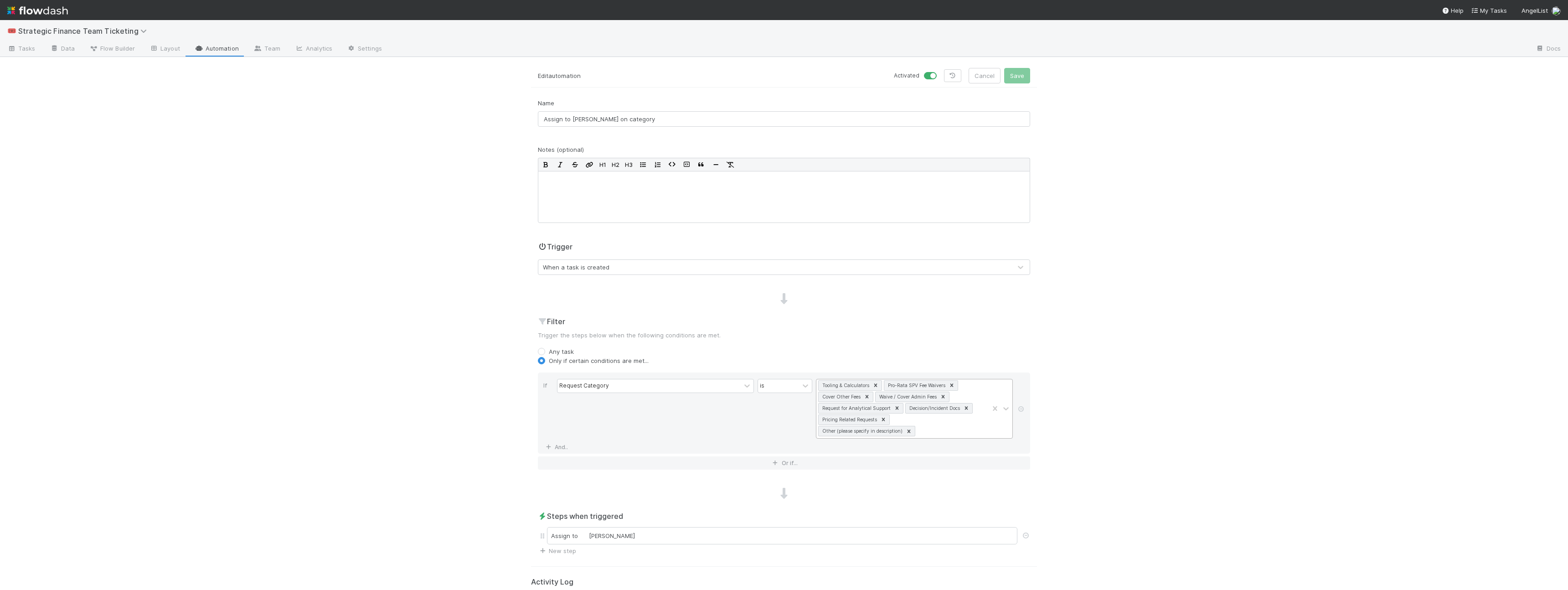
click at [687, 375] on icon at bounding box center [883, 420] width 6 height 6
click at [687, 371] on div "🎟️ Strategic Finance Team Ticketing Tasks Data Flow Builder Layout Automation T…" at bounding box center [784, 305] width 1568 height 570
click at [687, 375] on div "🎟️ Strategic Finance Team Ticketing Tasks Data Flow Builder Layout Automation T…" at bounding box center [784, 305] width 1568 height 570
click at [687, 82] on button "Save" at bounding box center [1017, 76] width 26 height 15
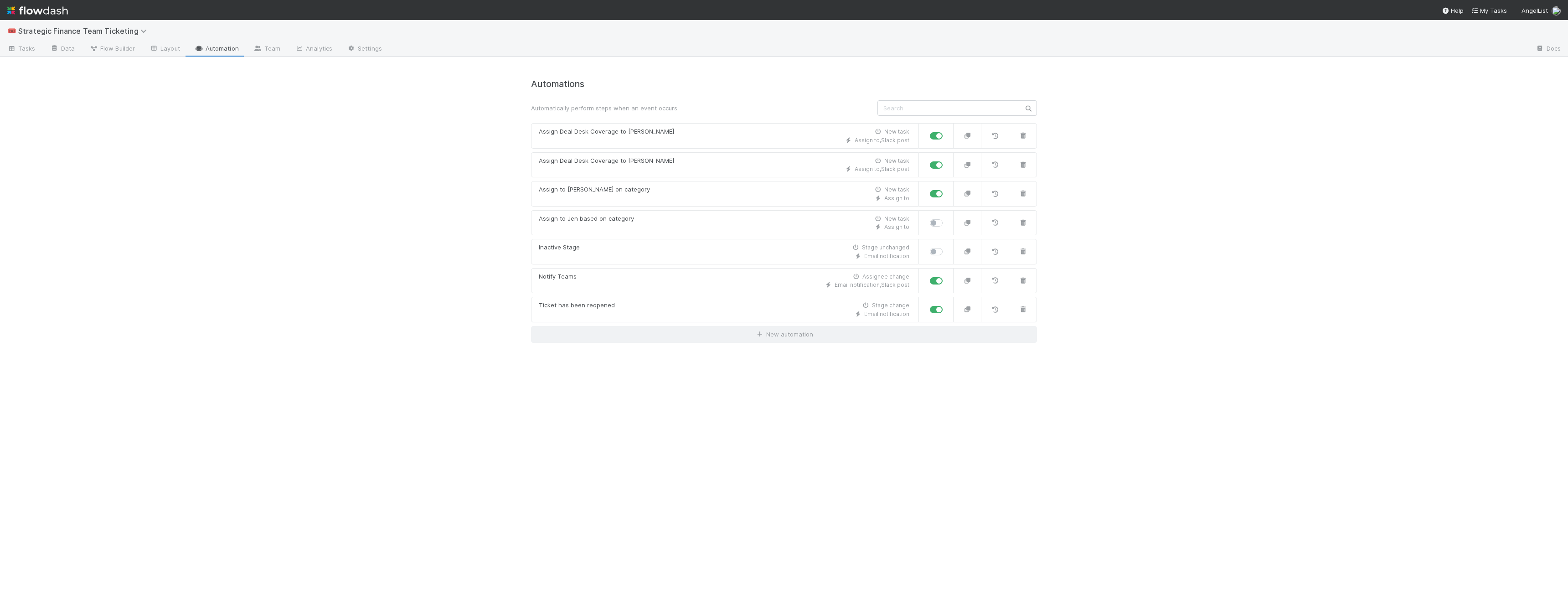
click at [687, 218] on label at bounding box center [946, 218] width 0 height 0
click at [687, 225] on input "checkbox" at bounding box center [933, 222] width 7 height 8
checkbox input "true"
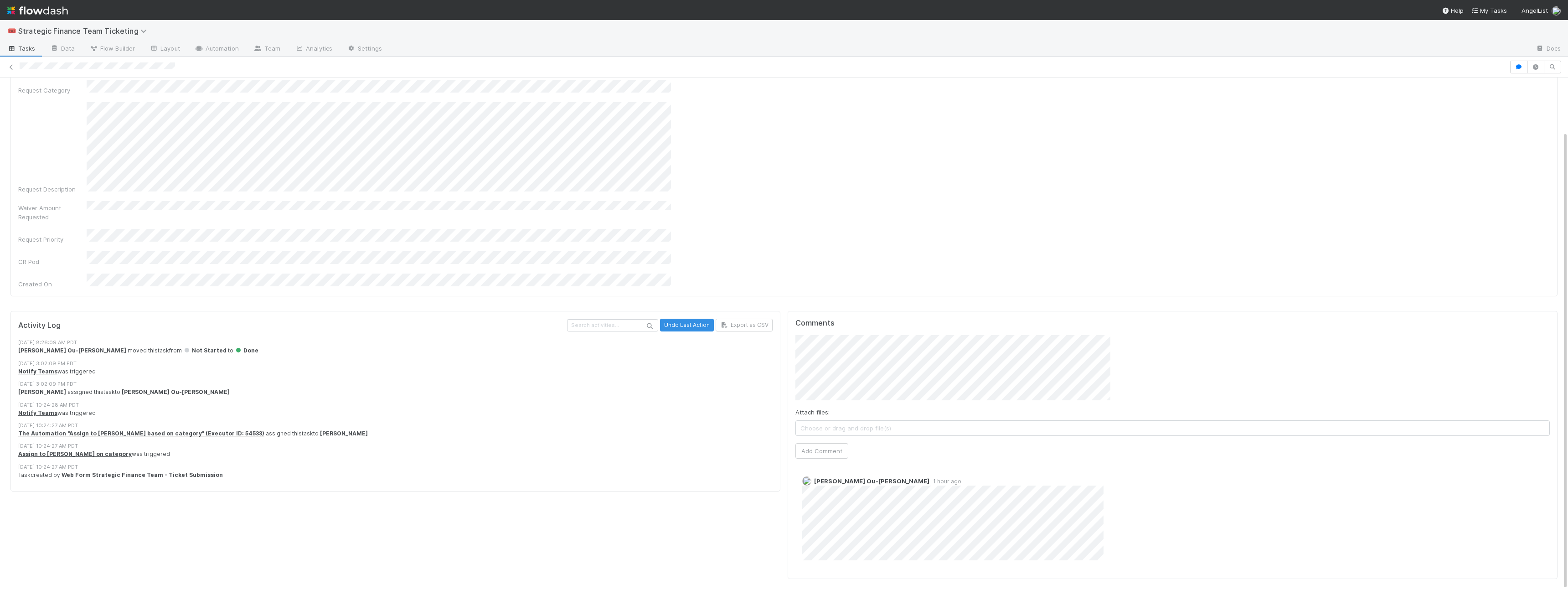
scroll to position [60, 0]
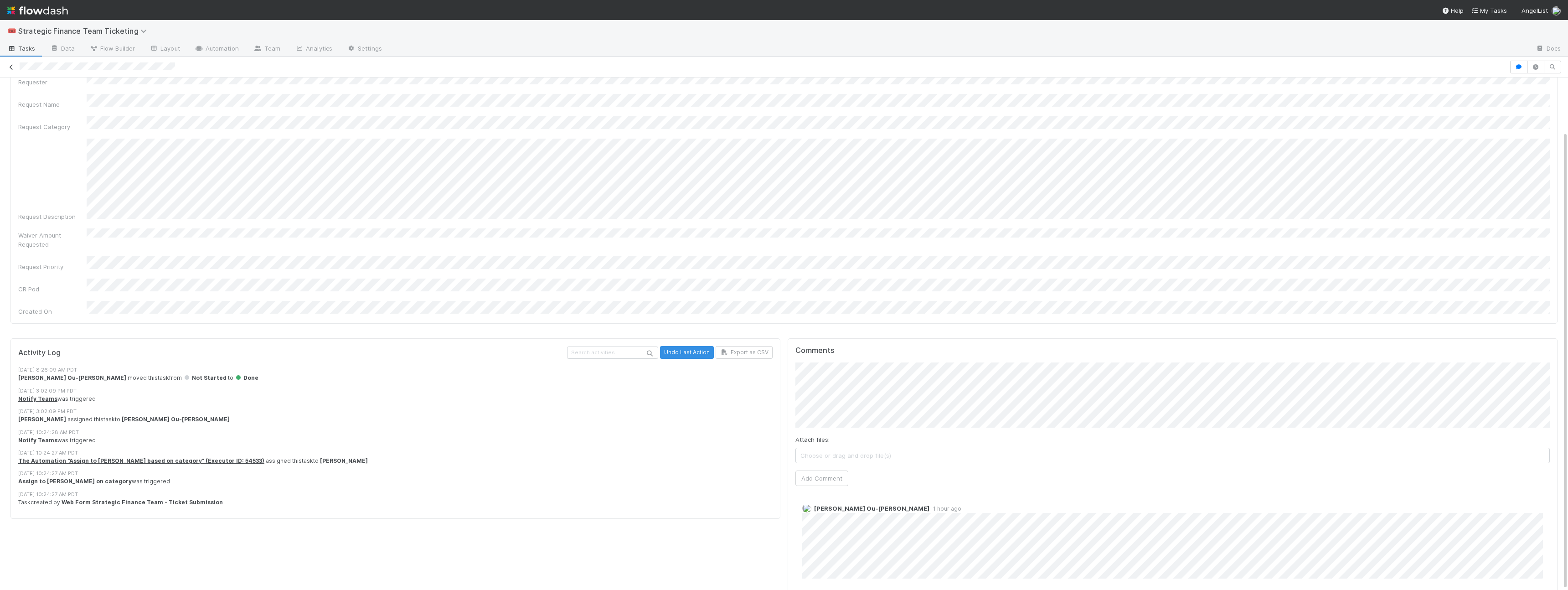
click at [11, 67] on icon at bounding box center [11, 67] width 9 height 6
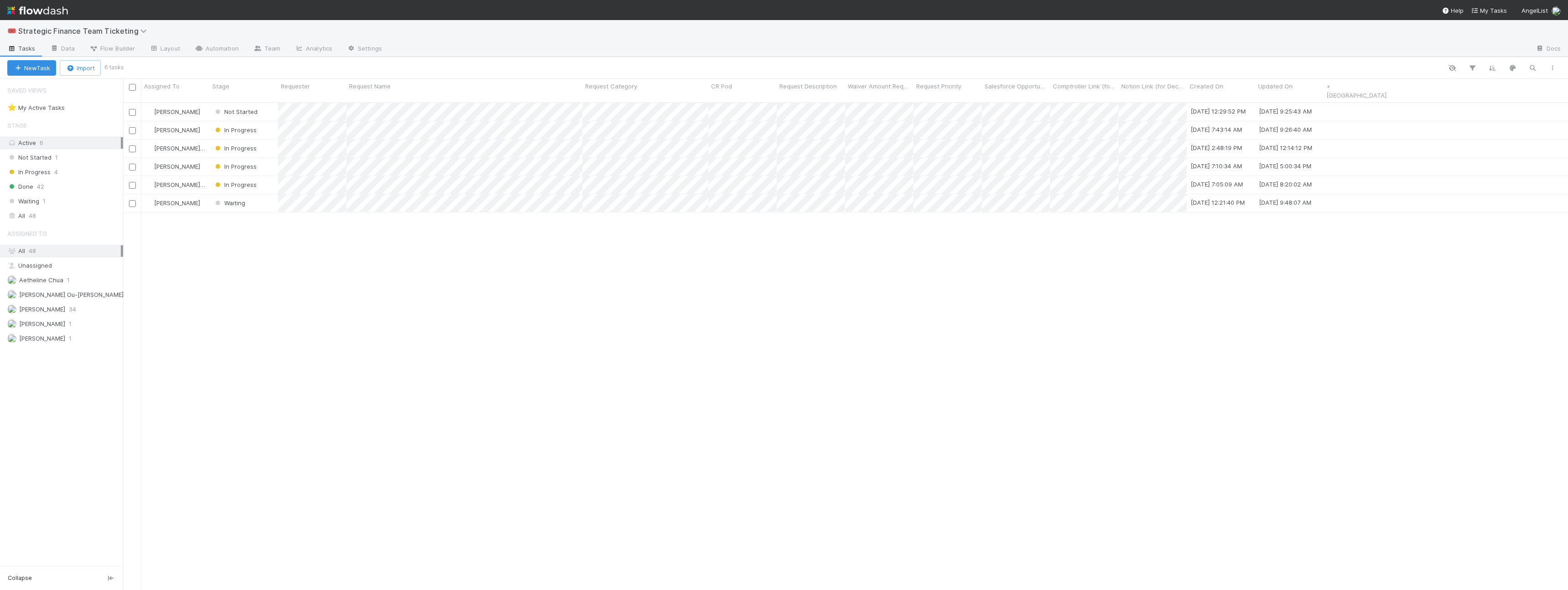
scroll to position [495, 1445]
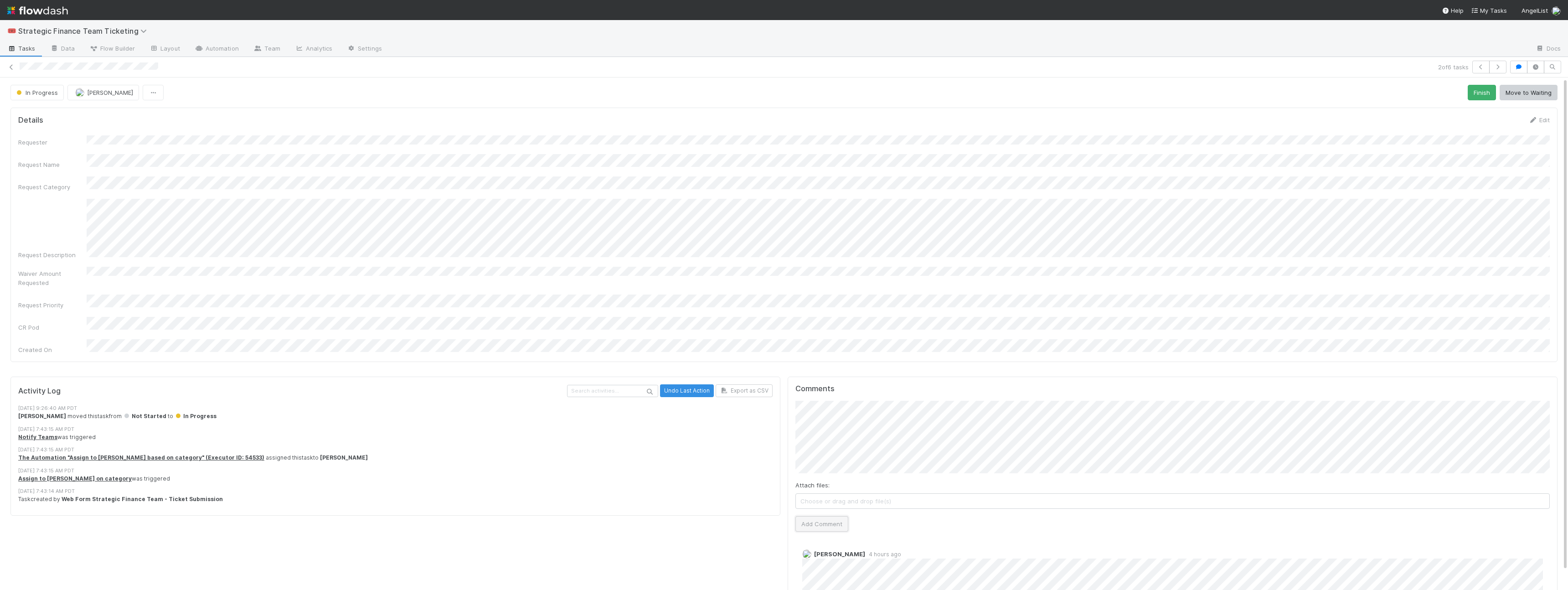
click at [688, 375] on button "Add Comment" at bounding box center [821, 524] width 53 height 15
click at [30, 97] on button "In Progress" at bounding box center [37, 93] width 53 height 15
click at [8, 67] on div at bounding box center [784, 295] width 1568 height 590
click at [8, 67] on icon at bounding box center [11, 67] width 9 height 6
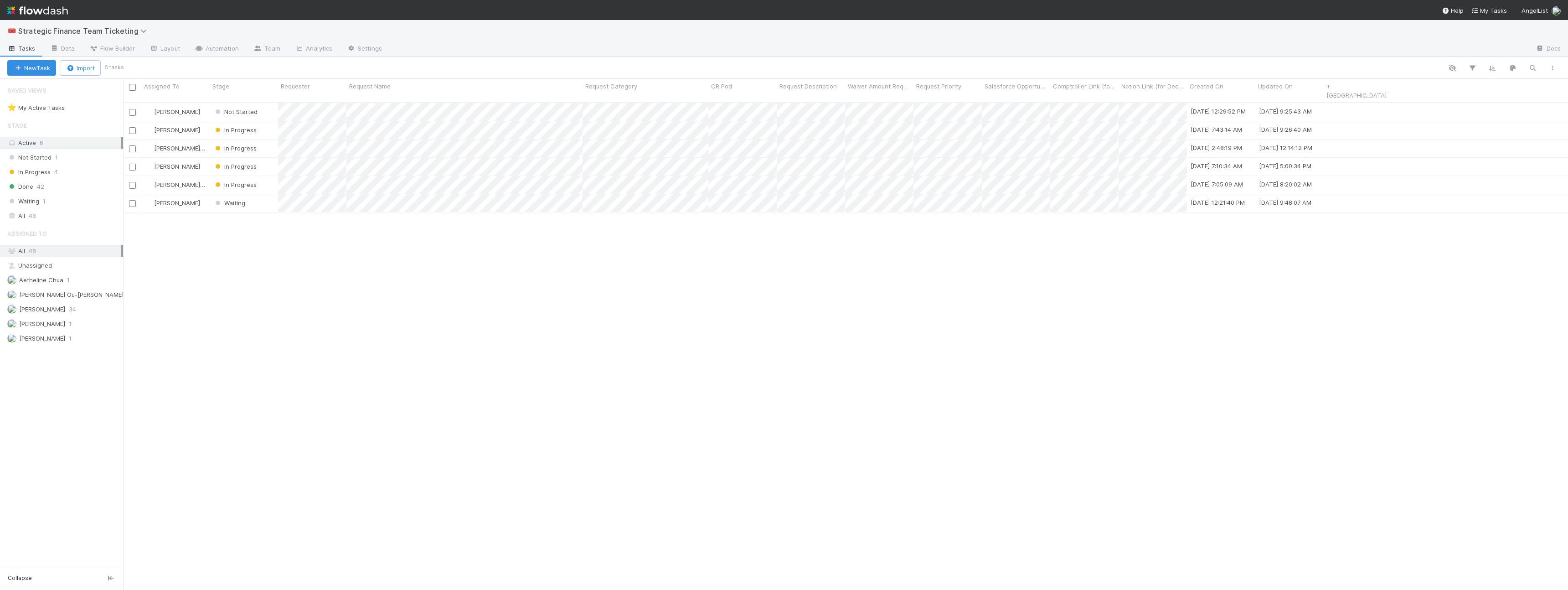
scroll to position [495, 1445]
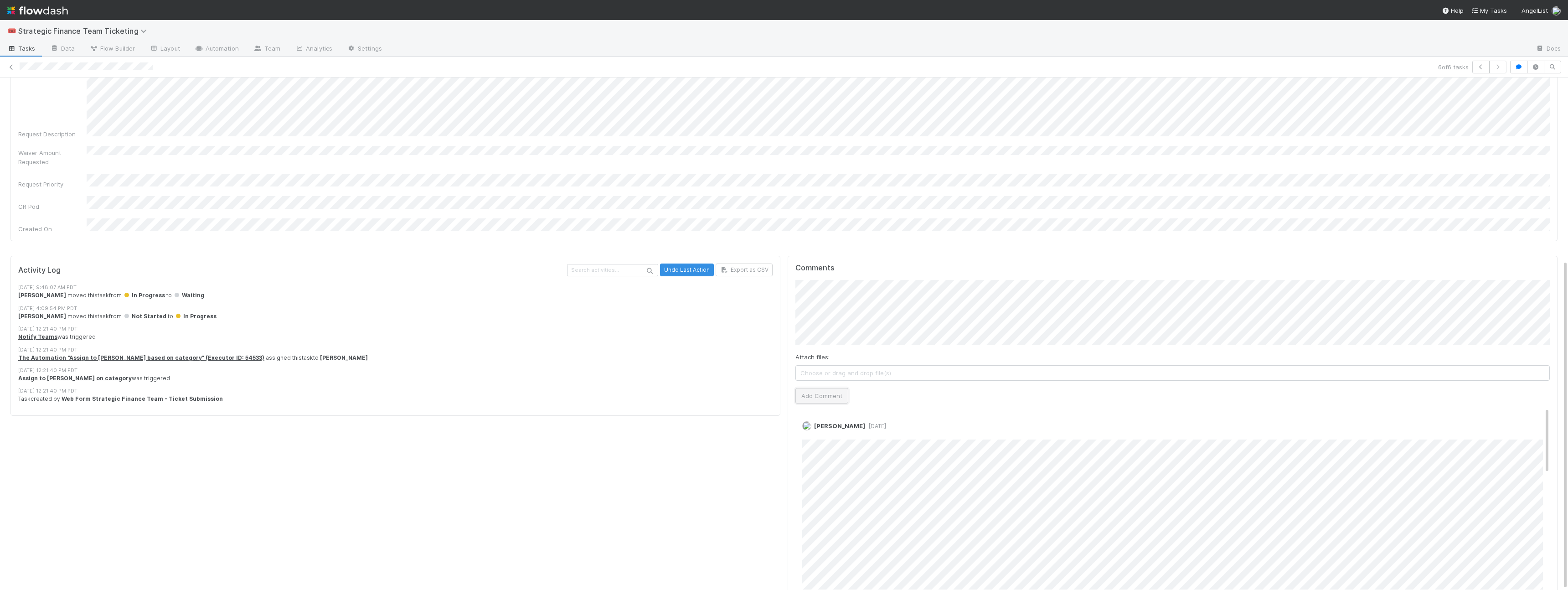
click at [688, 375] on button "Add Comment" at bounding box center [821, 396] width 53 height 15
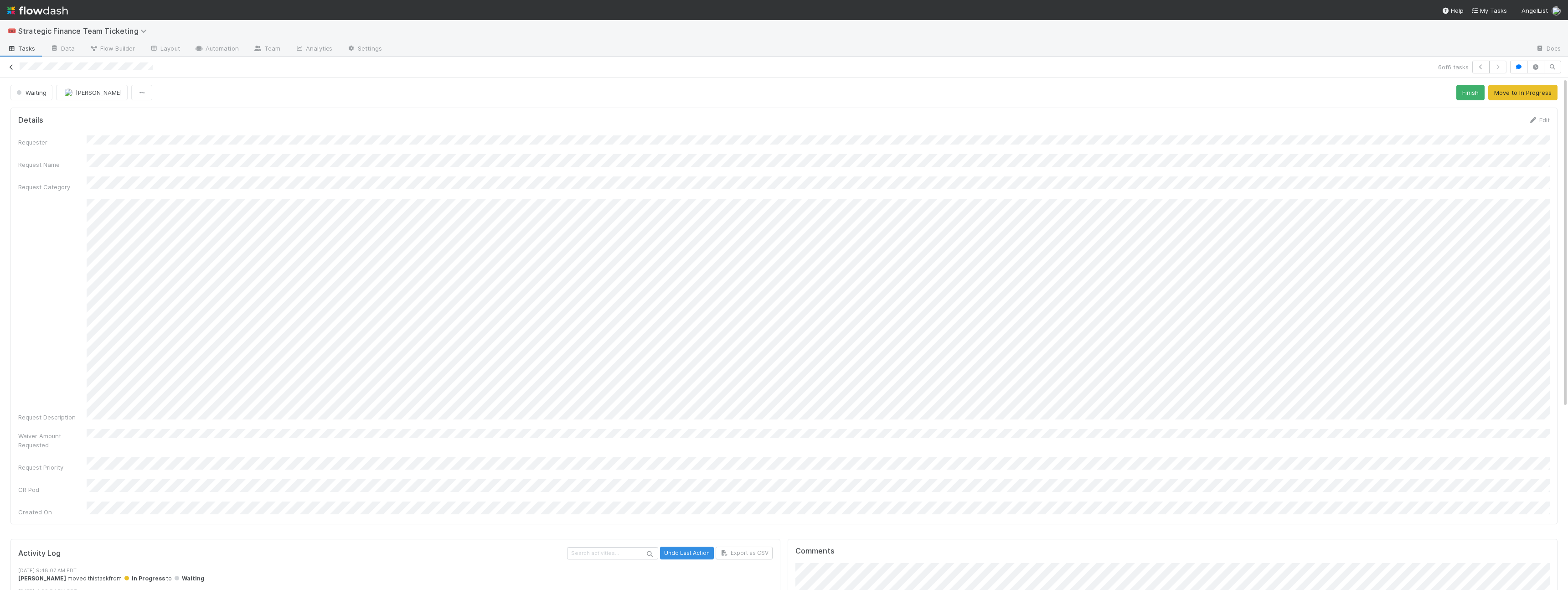
click at [12, 68] on icon at bounding box center [11, 67] width 9 height 6
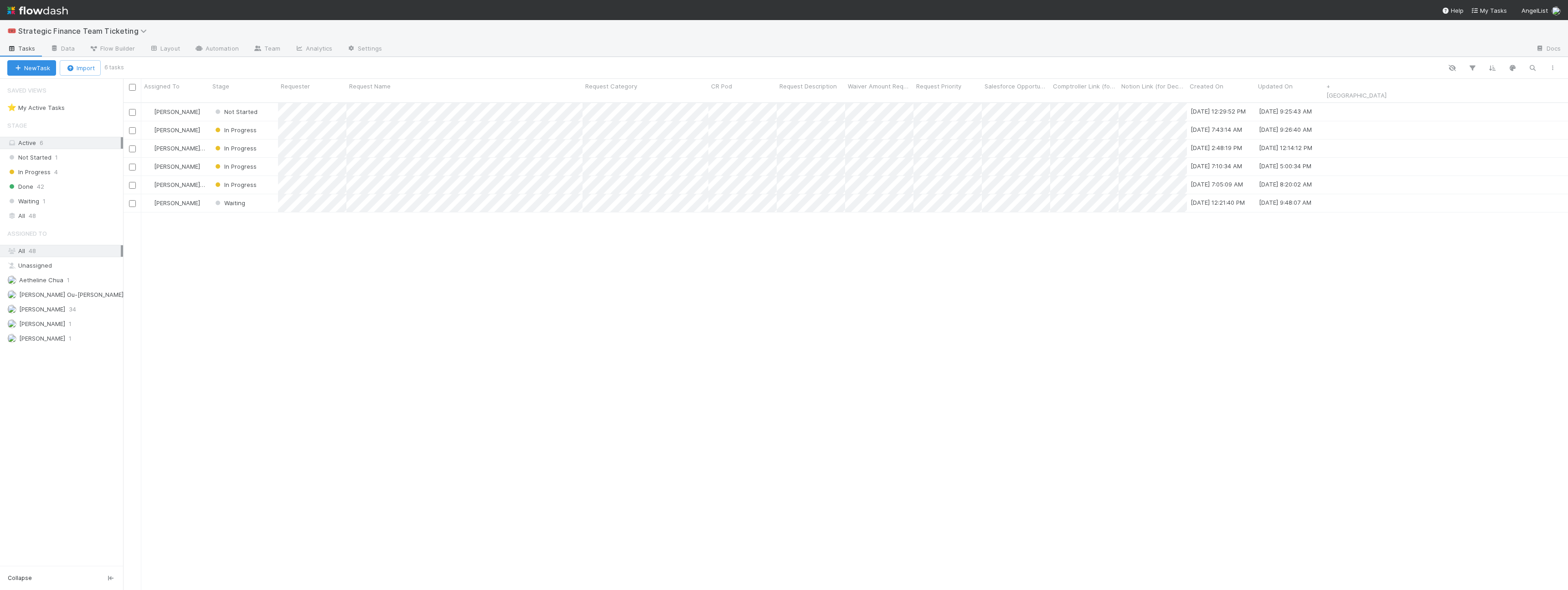
scroll to position [495, 1445]
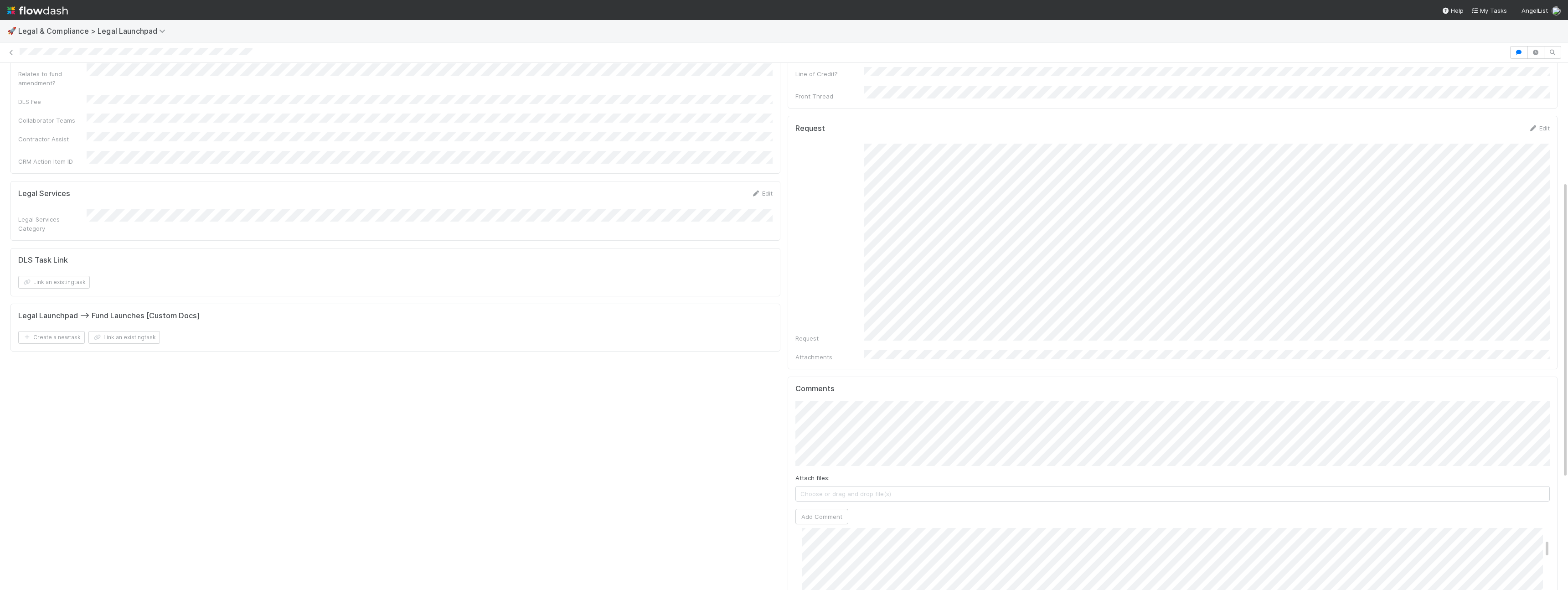
scroll to position [208, 0]
